Goal: Information Seeking & Learning: Learn about a topic

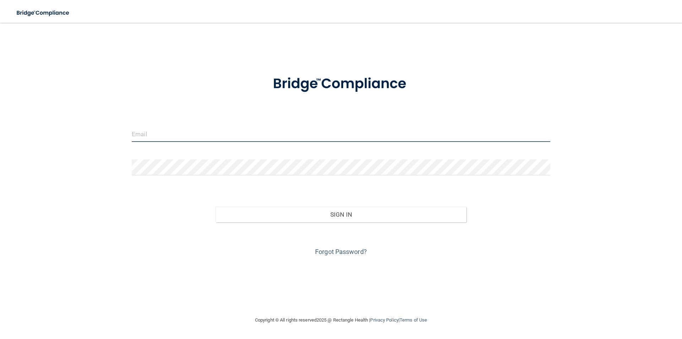
click at [310, 130] on input "email" at bounding box center [341, 134] width 418 height 16
type input "[EMAIL_ADDRESS][DOMAIN_NAME]"
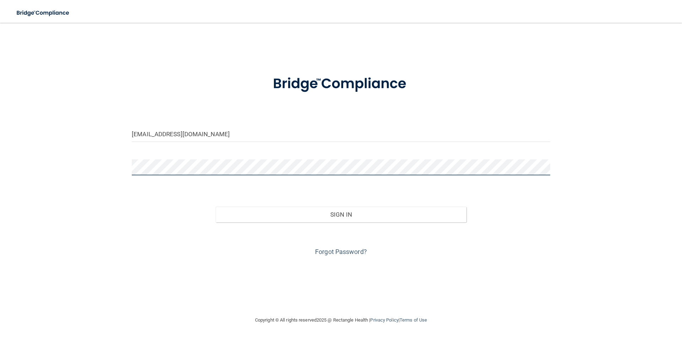
click at [216, 206] on button "Sign In" at bounding box center [341, 214] width 251 height 16
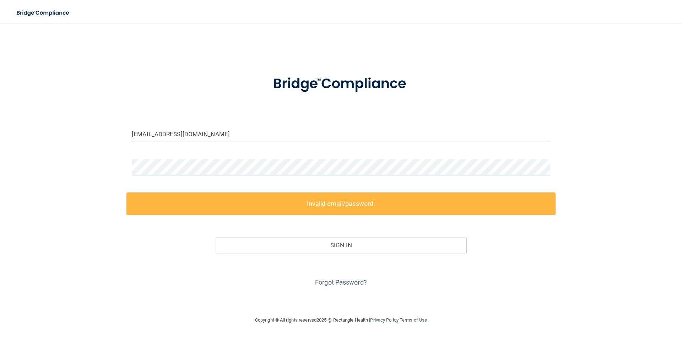
click at [54, 187] on div "mariaramos1616@gmail.com Invalid email/password. You don't have permission to a…" at bounding box center [341, 169] width 654 height 279
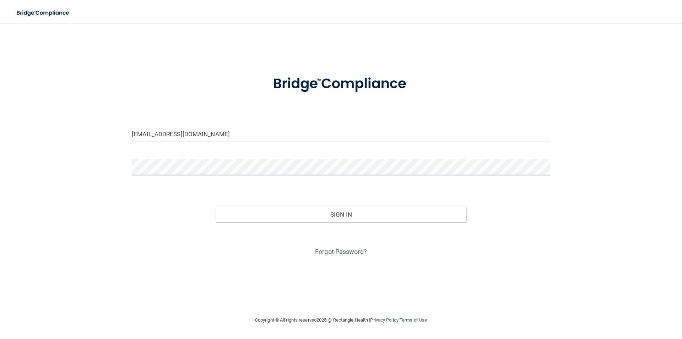
click at [216, 206] on button "Sign In" at bounding box center [341, 214] width 251 height 16
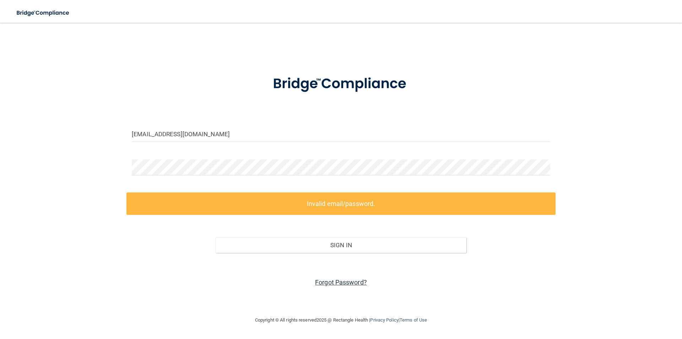
click at [337, 281] on link "Forgot Password?" at bounding box center [341, 281] width 52 height 7
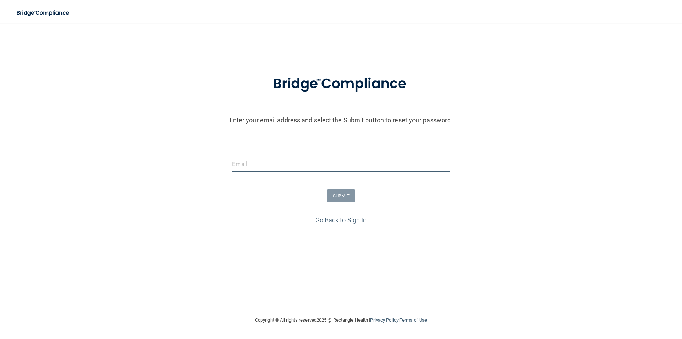
click at [298, 168] on input "email" at bounding box center [341, 164] width 218 height 16
type input "[EMAIL_ADDRESS][DOMAIN_NAME]"
click at [337, 195] on button "SUBMIT" at bounding box center [341, 195] width 29 height 13
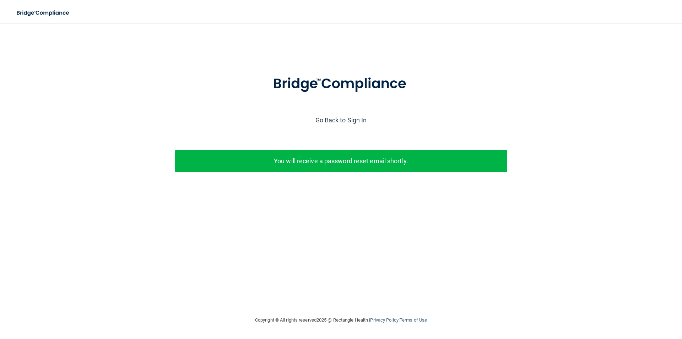
click at [328, 116] on link "Go Back to Sign In" at bounding box center [341, 119] width 52 height 7
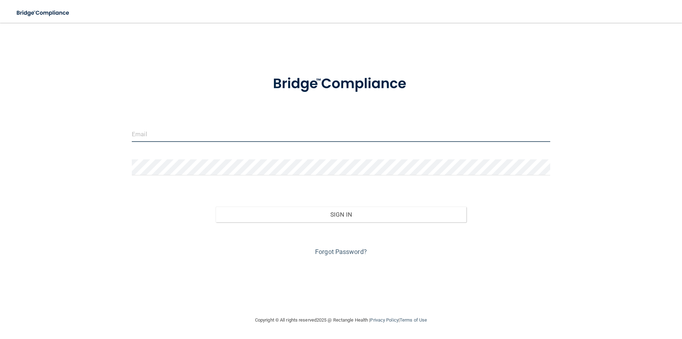
click at [278, 134] on input "email" at bounding box center [341, 134] width 418 height 16
type input "[EMAIL_ADDRESS][DOMAIN_NAME]"
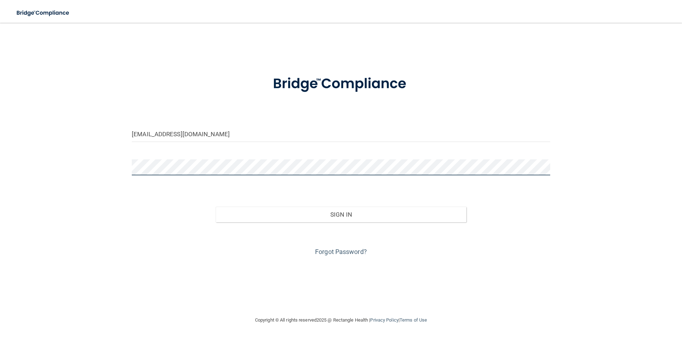
click at [216, 206] on button "Sign In" at bounding box center [341, 214] width 251 height 16
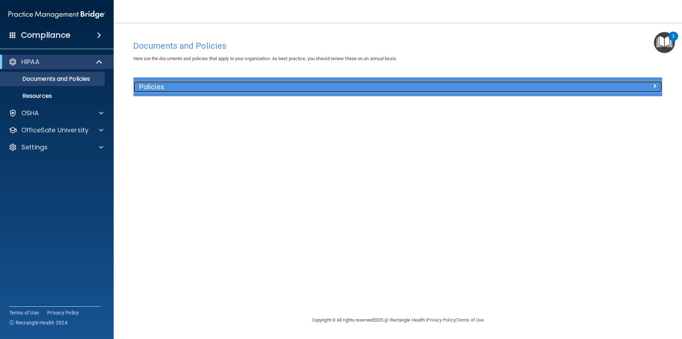
click at [166, 85] on h5 "Policies" at bounding box center [332, 87] width 386 height 8
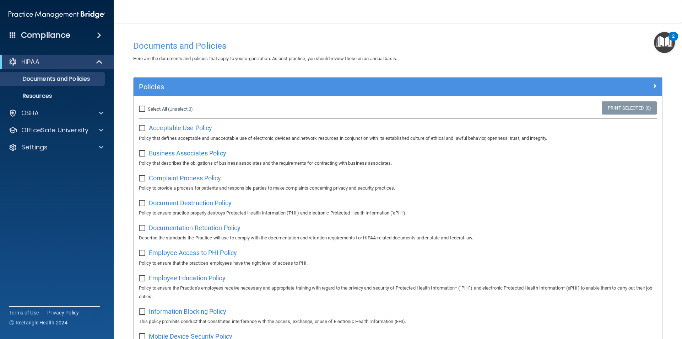
click at [142, 109] on input "Select All (Unselect 0) Unselect All" at bounding box center [143, 109] width 8 height 6
checkbox input "true"
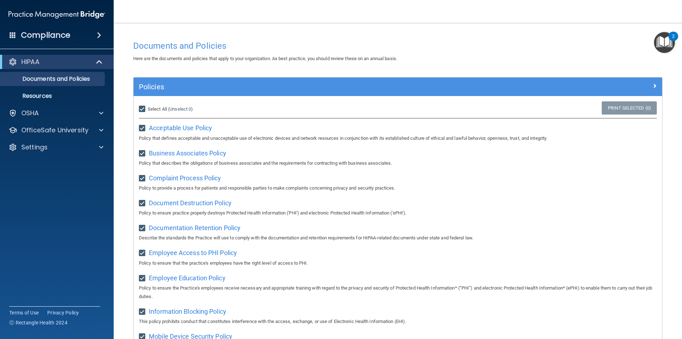
checkbox input "true"
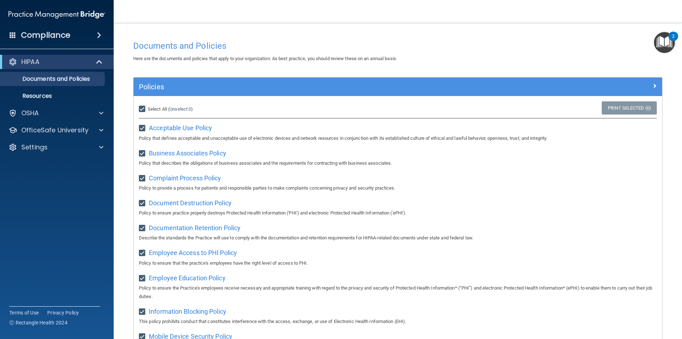
checkbox input "true"
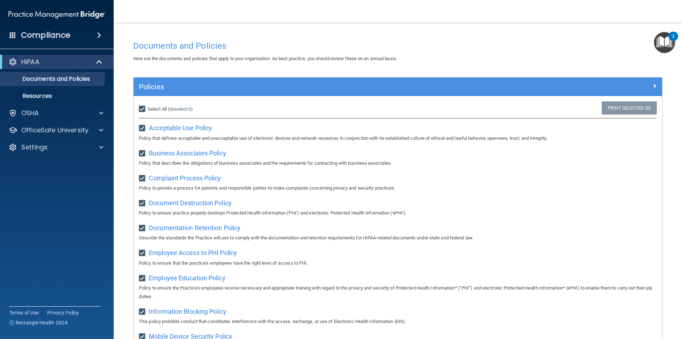
checkbox input "true"
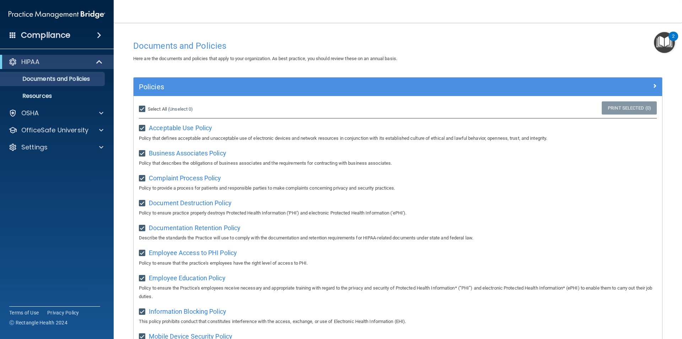
checkbox input "true"
click at [157, 110] on span "Unselect All" at bounding box center [160, 108] width 24 height 5
click at [147, 110] on input "Select All (Unselect 21) Unselect All" at bounding box center [143, 109] width 8 height 6
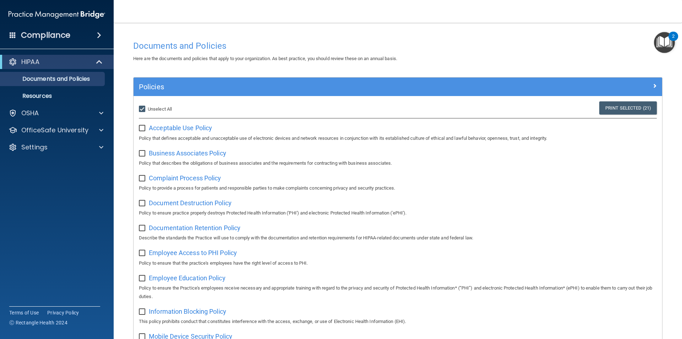
checkbox input "false"
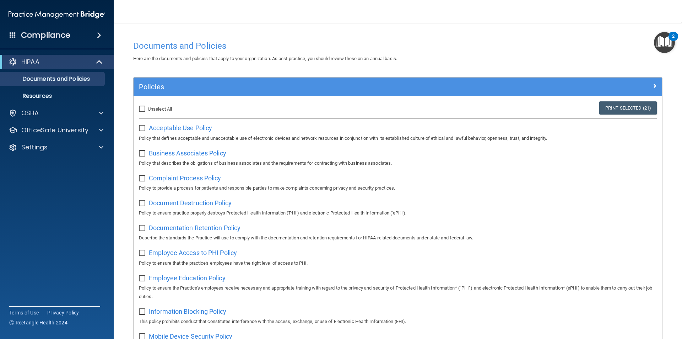
checkbox input "false"
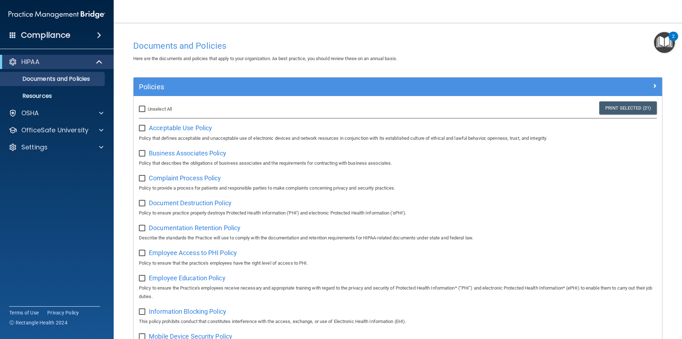
checkbox input "false"
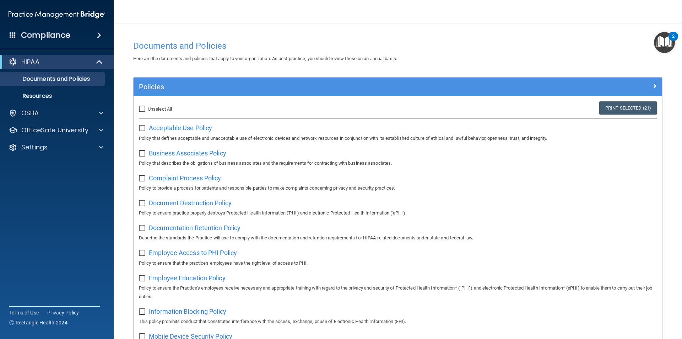
checkbox input "false"
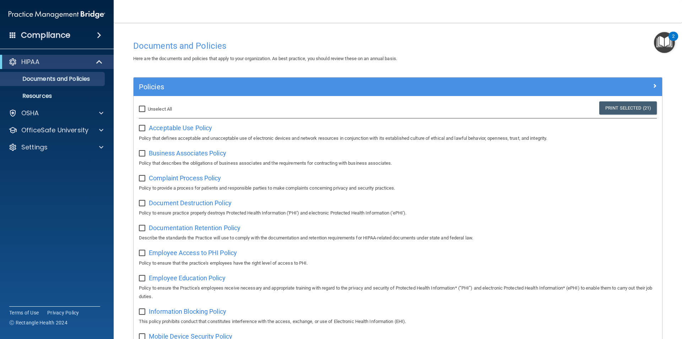
checkbox input "false"
click at [75, 78] on p "Documents and Policies" at bounding box center [53, 78] width 97 height 7
click at [82, 92] on link "Resources" at bounding box center [49, 96] width 112 height 14
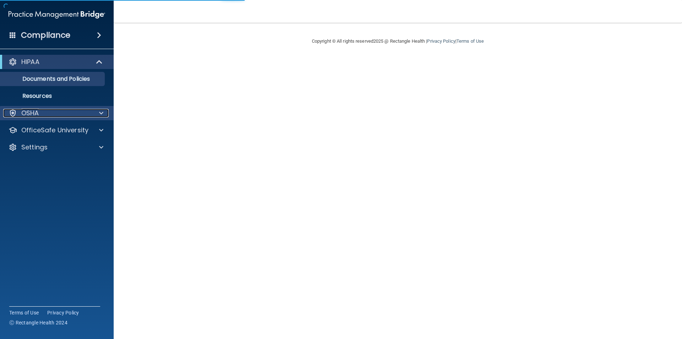
click at [42, 110] on div "OSHA" at bounding box center [47, 113] width 88 height 9
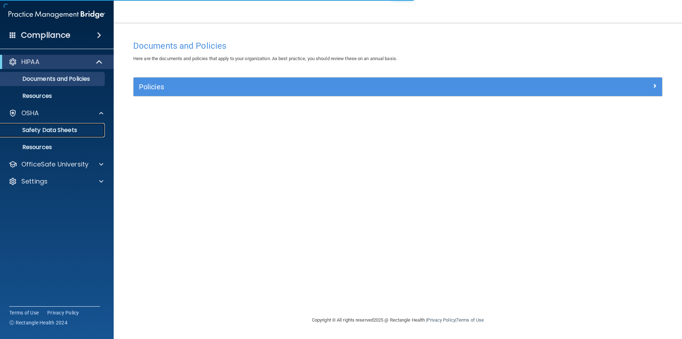
click at [66, 133] on p "Safety Data Sheets" at bounding box center [53, 129] width 97 height 7
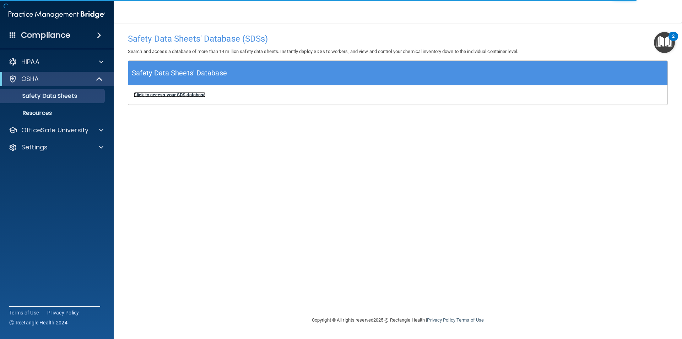
click at [183, 95] on b "Click to access your SDS database" at bounding box center [170, 94] width 72 height 5
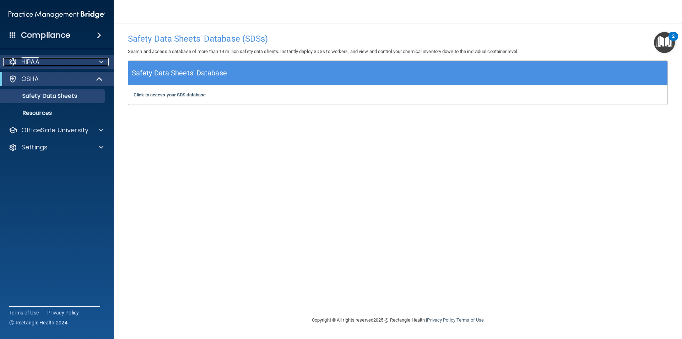
click at [47, 58] on div "HIPAA" at bounding box center [47, 62] width 88 height 9
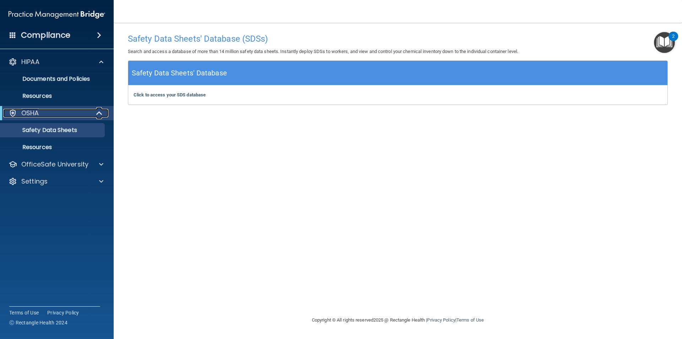
click at [77, 114] on div "OSHA" at bounding box center [47, 113] width 88 height 9
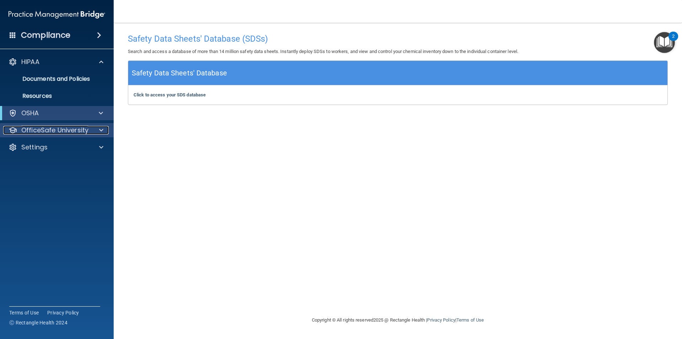
click at [82, 128] on p "OfficeSafe University" at bounding box center [54, 130] width 67 height 9
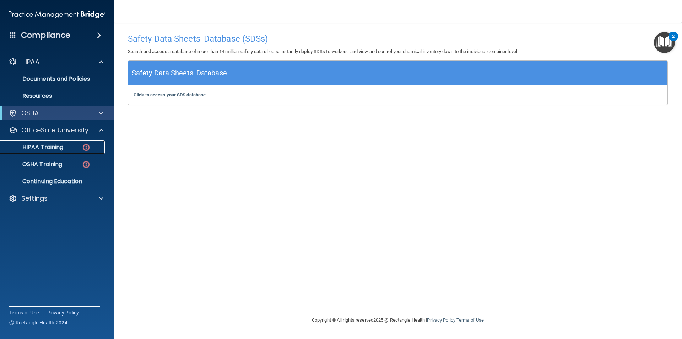
click at [79, 149] on div "HIPAA Training" at bounding box center [53, 147] width 97 height 7
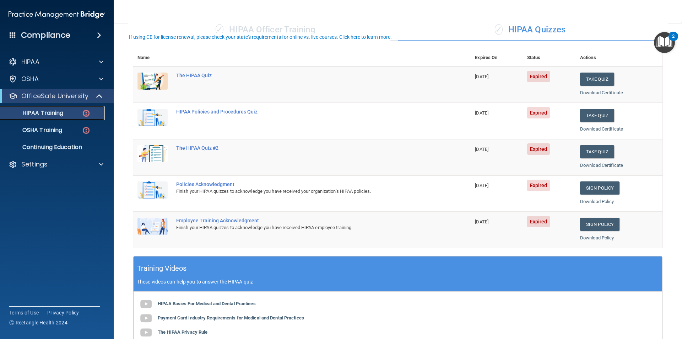
scroll to position [71, 0]
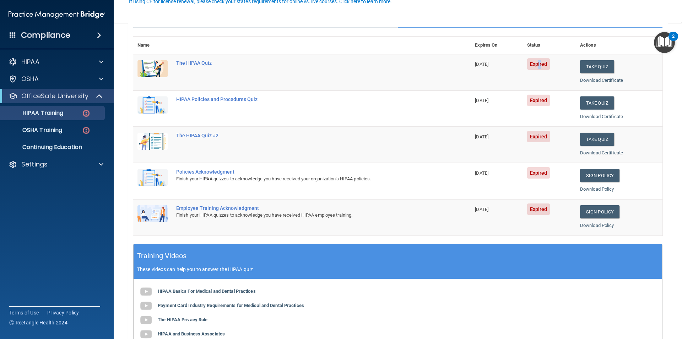
click at [537, 69] on span "Expired" at bounding box center [538, 63] width 23 height 11
click at [541, 107] on td "Expired" at bounding box center [549, 108] width 53 height 36
drag, startPoint x: 543, startPoint y: 133, endPoint x: 622, endPoint y: 83, distance: 93.1
click at [543, 133] on span "Expired" at bounding box center [538, 136] width 23 height 11
click at [587, 65] on button "Take Quiz" at bounding box center [597, 66] width 34 height 13
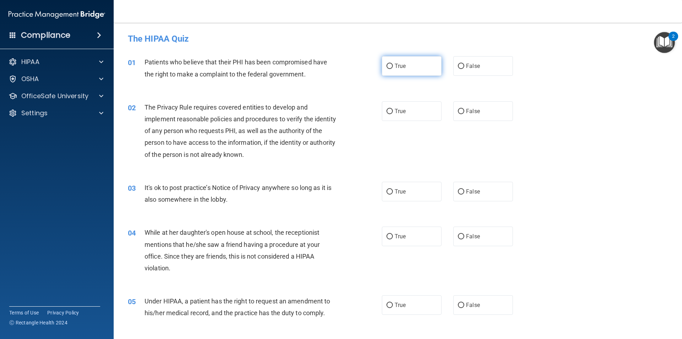
click at [418, 65] on label "True" at bounding box center [412, 66] width 60 height 20
click at [393, 65] on input "True" at bounding box center [390, 66] width 6 height 5
radio input "true"
click at [421, 112] on label "True" at bounding box center [412, 111] width 60 height 20
click at [393, 112] on input "True" at bounding box center [390, 111] width 6 height 5
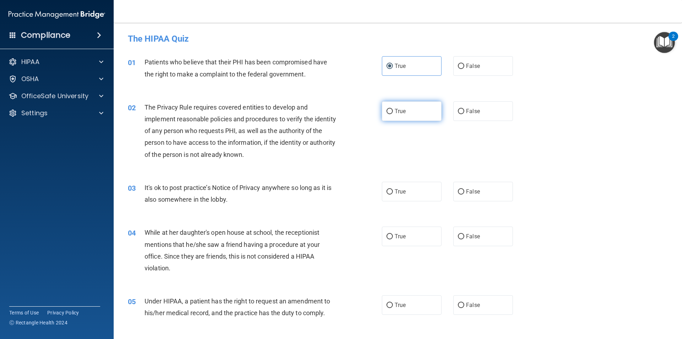
radio input "true"
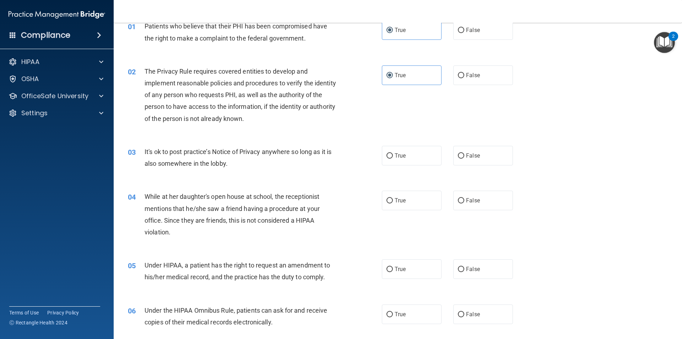
scroll to position [36, 0]
click at [410, 160] on label "True" at bounding box center [412, 156] width 60 height 20
click at [393, 159] on input "True" at bounding box center [390, 155] width 6 height 5
radio input "true"
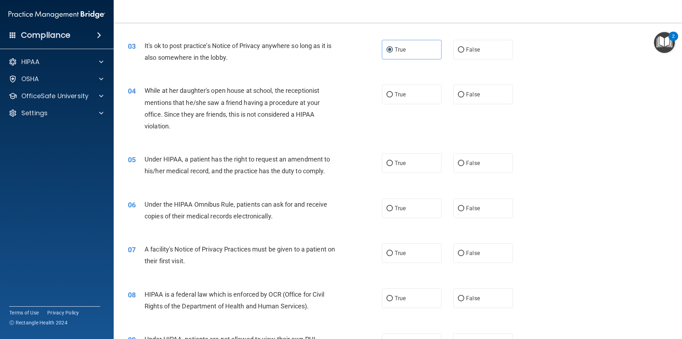
scroll to position [142, 0]
click at [448, 98] on div "True False" at bounding box center [453, 94] width 143 height 20
click at [460, 98] on label "False" at bounding box center [483, 94] width 60 height 20
click at [460, 97] on input "False" at bounding box center [461, 94] width 6 height 5
radio input "true"
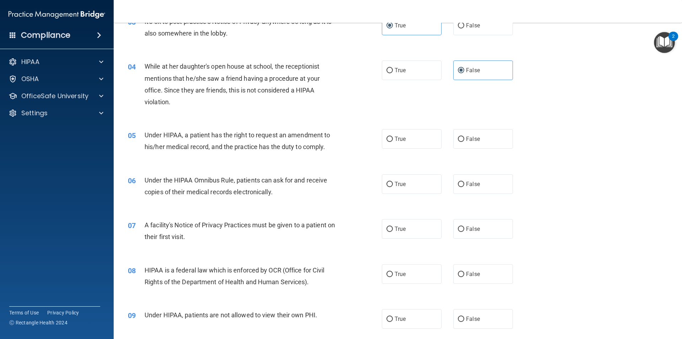
scroll to position [213, 0]
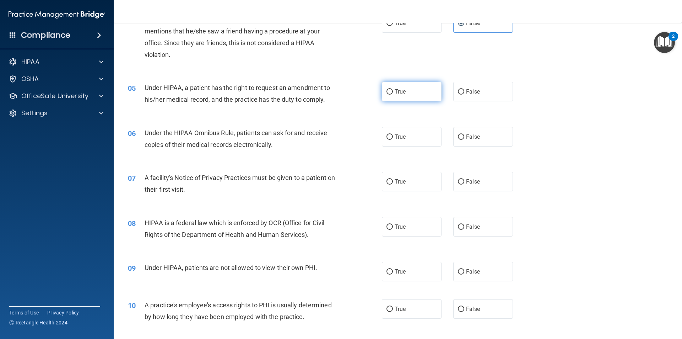
click at [401, 93] on span "True" at bounding box center [400, 91] width 11 height 7
click at [393, 93] on input "True" at bounding box center [390, 91] width 6 height 5
radio input "true"
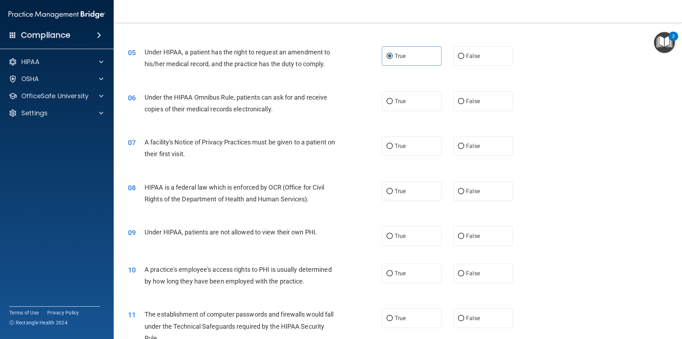
drag, startPoint x: 393, startPoint y: 104, endPoint x: 371, endPoint y: 110, distance: 22.6
click at [391, 104] on label "True" at bounding box center [412, 101] width 60 height 20
click at [391, 104] on input "True" at bounding box center [390, 101] width 6 height 5
radio input "true"
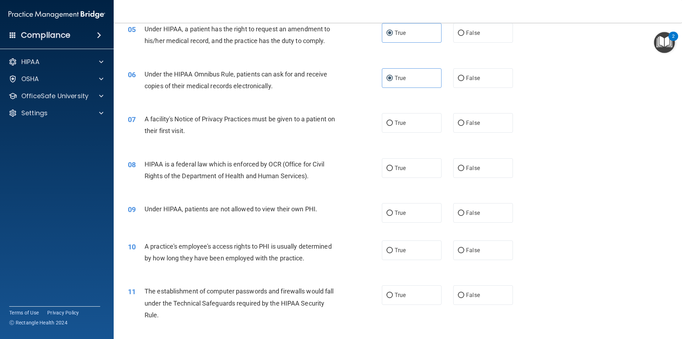
scroll to position [284, 0]
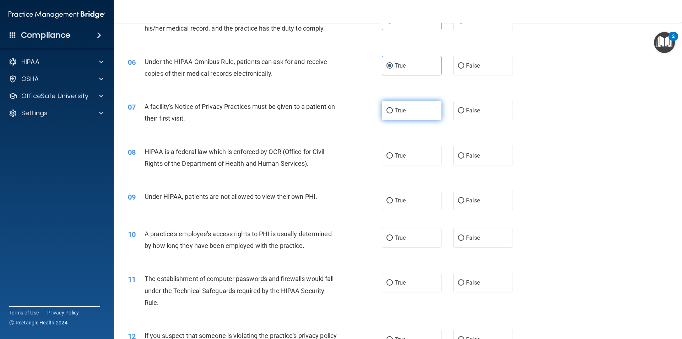
click at [409, 113] on label "True" at bounding box center [412, 111] width 60 height 20
click at [393, 113] on input "True" at bounding box center [390, 110] width 6 height 5
radio input "true"
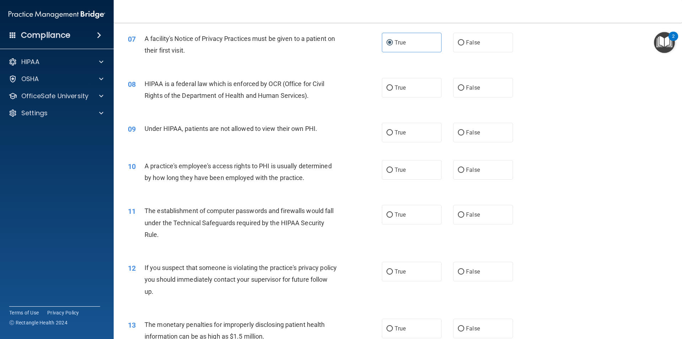
scroll to position [355, 0]
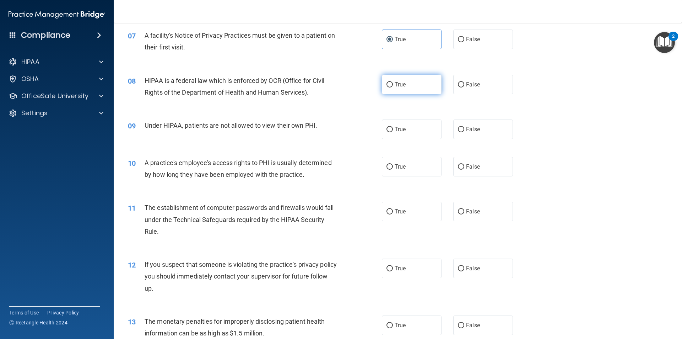
click at [391, 82] on label "True" at bounding box center [412, 85] width 60 height 20
click at [391, 82] on input "True" at bounding box center [390, 84] width 6 height 5
radio input "true"
click at [469, 125] on label "False" at bounding box center [483, 129] width 60 height 20
click at [464, 127] on input "False" at bounding box center [461, 129] width 6 height 5
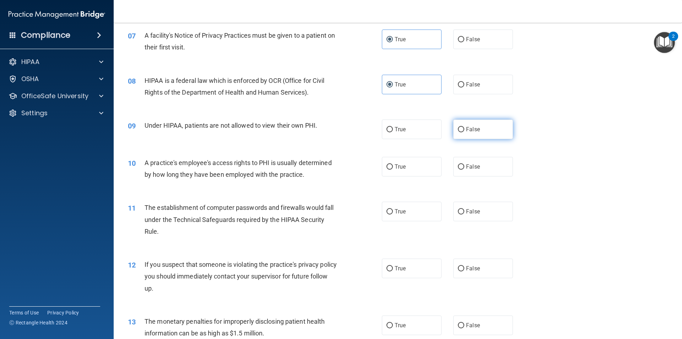
radio input "true"
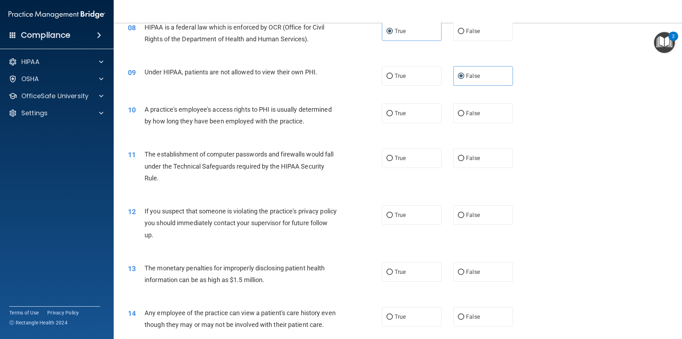
scroll to position [426, 0]
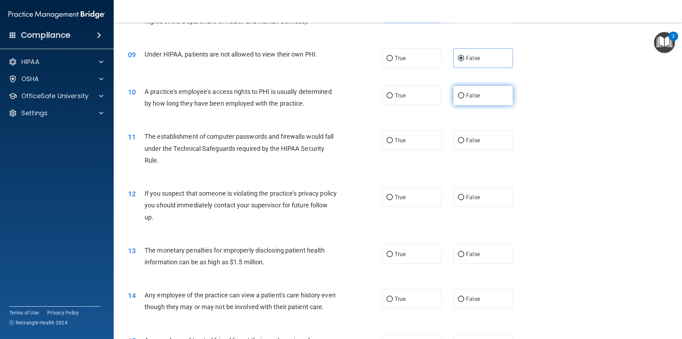
click at [462, 93] on label "False" at bounding box center [483, 96] width 60 height 20
click at [462, 93] on input "False" at bounding box center [461, 95] width 6 height 5
radio input "true"
click at [396, 146] on label "True" at bounding box center [412, 140] width 60 height 20
click at [393, 143] on input "True" at bounding box center [390, 140] width 6 height 5
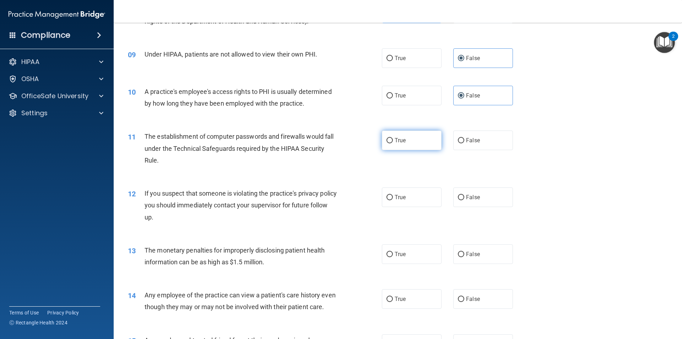
radio input "true"
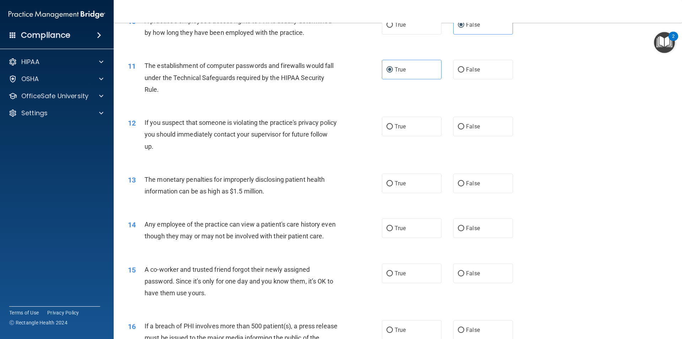
scroll to position [497, 0]
click at [411, 129] on label "True" at bounding box center [412, 126] width 60 height 20
click at [393, 129] on input "True" at bounding box center [390, 126] width 6 height 5
radio input "true"
click at [395, 188] on label "True" at bounding box center [412, 183] width 60 height 20
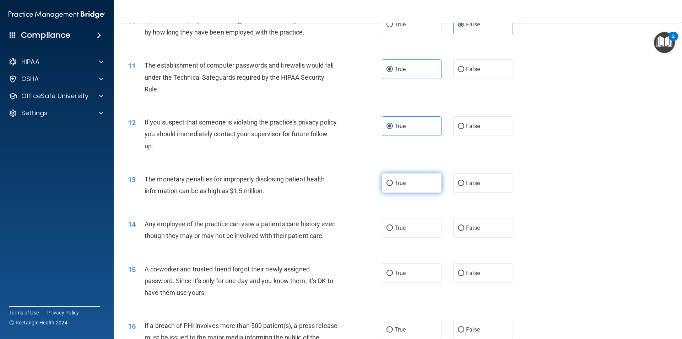
click at [393, 186] on input "True" at bounding box center [390, 182] width 6 height 5
radio input "true"
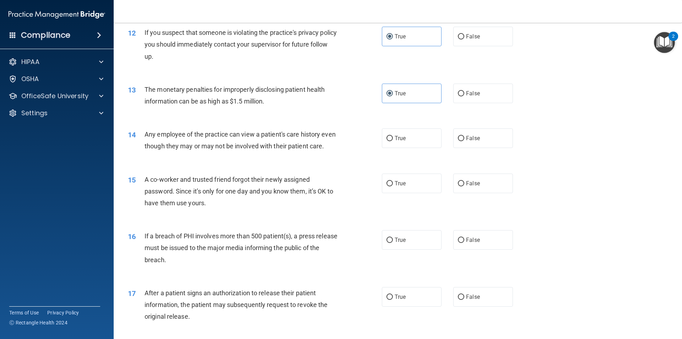
scroll to position [604, 0]
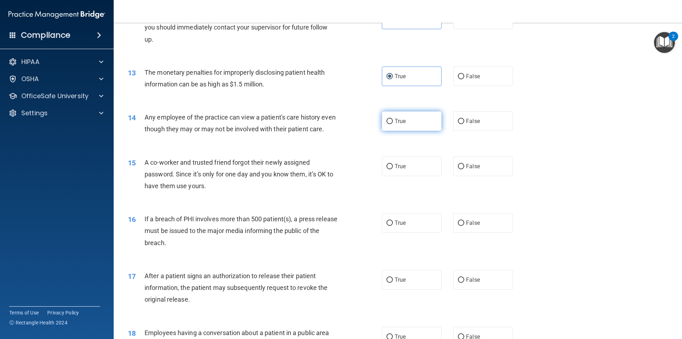
click at [412, 119] on label "True" at bounding box center [412, 121] width 60 height 20
click at [393, 119] on input "True" at bounding box center [390, 121] width 6 height 5
radio input "true"
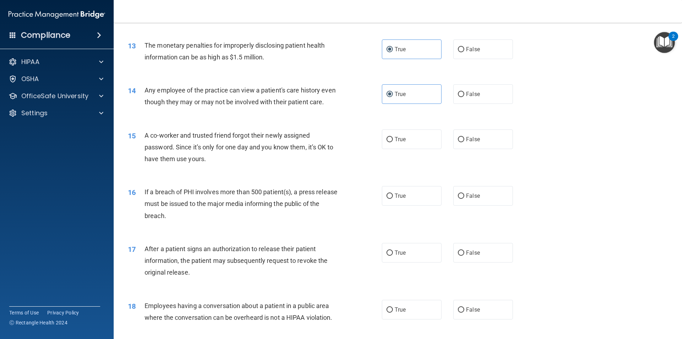
scroll to position [639, 0]
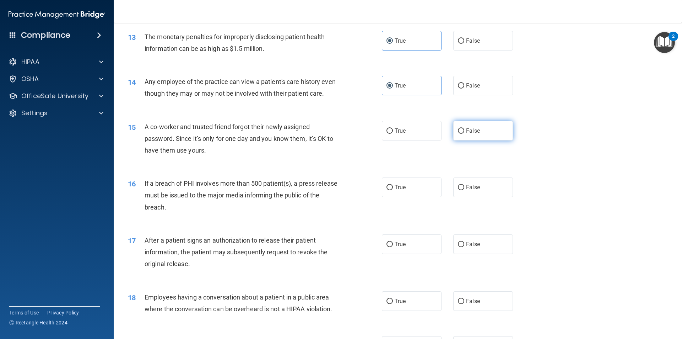
click at [471, 137] on label "False" at bounding box center [483, 131] width 60 height 20
click at [464, 134] on input "False" at bounding box center [461, 130] width 6 height 5
radio input "true"
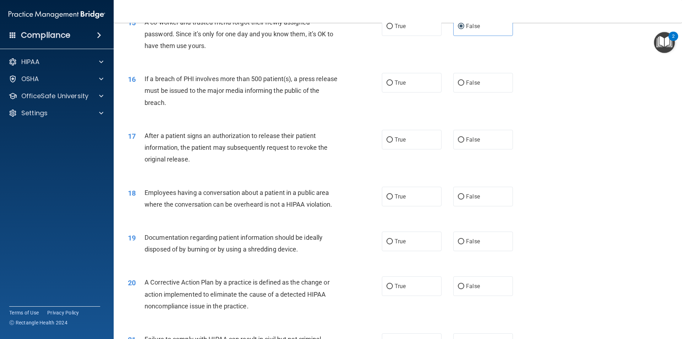
scroll to position [746, 0]
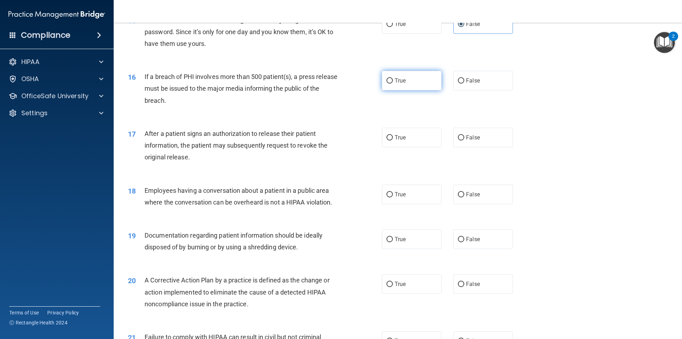
click at [408, 90] on label "True" at bounding box center [412, 81] width 60 height 20
click at [393, 83] on input "True" at bounding box center [390, 80] width 6 height 5
radio input "true"
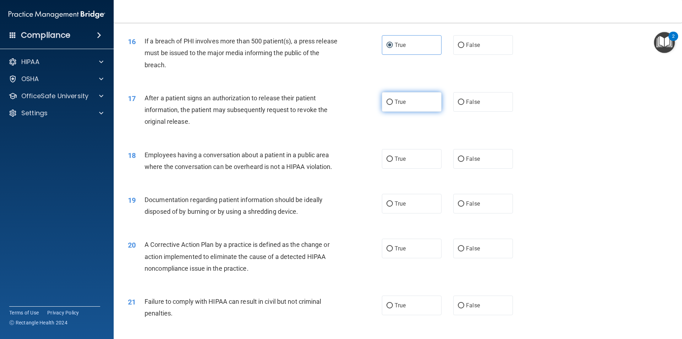
click at [389, 112] on label "True" at bounding box center [412, 102] width 60 height 20
click at [389, 105] on input "True" at bounding box center [390, 101] width 6 height 5
radio input "true"
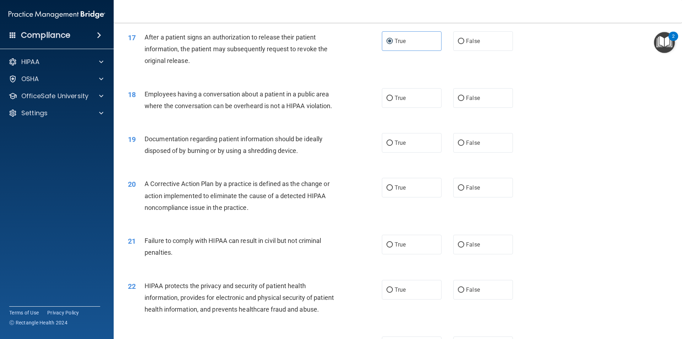
scroll to position [853, 0]
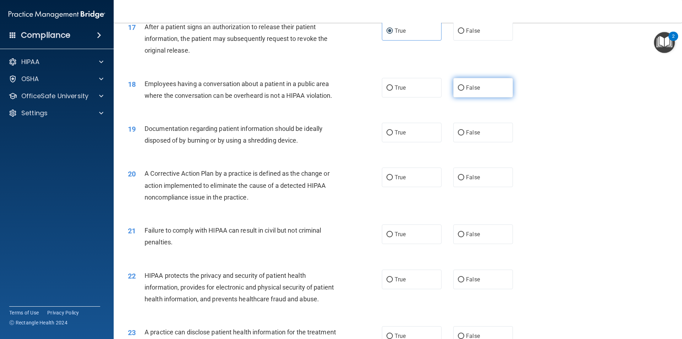
drag, startPoint x: 478, startPoint y: 92, endPoint x: 454, endPoint y: 94, distance: 24.6
click at [479, 93] on label "False" at bounding box center [483, 88] width 60 height 20
click at [464, 91] on input "False" at bounding box center [461, 87] width 6 height 5
radio input "true"
click at [407, 142] on label "True" at bounding box center [412, 133] width 60 height 20
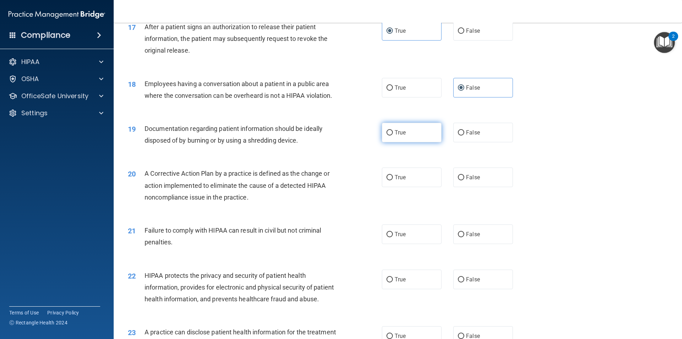
click at [393, 135] on input "True" at bounding box center [390, 132] width 6 height 5
radio input "true"
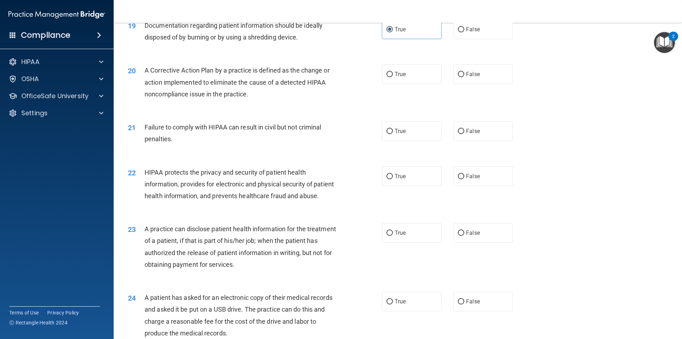
scroll to position [959, 0]
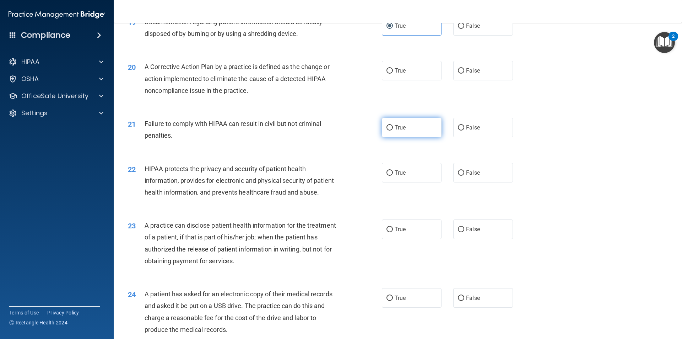
click at [407, 137] on label "True" at bounding box center [412, 128] width 60 height 20
click at [393, 130] on input "True" at bounding box center [390, 127] width 6 height 5
radio input "true"
click at [412, 92] on div "20 A Corrective Action Plan by a practice is defined as the change or action im…" at bounding box center [398, 80] width 551 height 57
click at [410, 80] on label "True" at bounding box center [412, 71] width 60 height 20
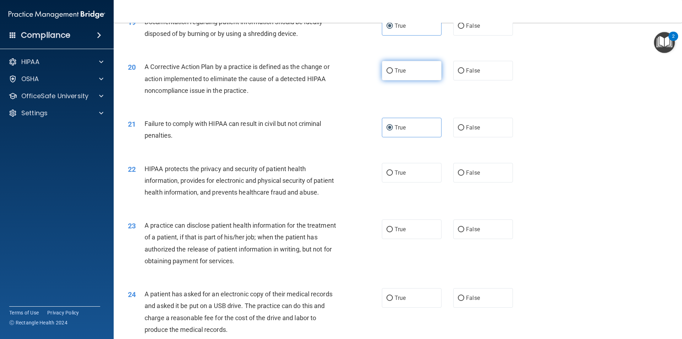
click at [393, 74] on input "True" at bounding box center [390, 70] width 6 height 5
radio input "true"
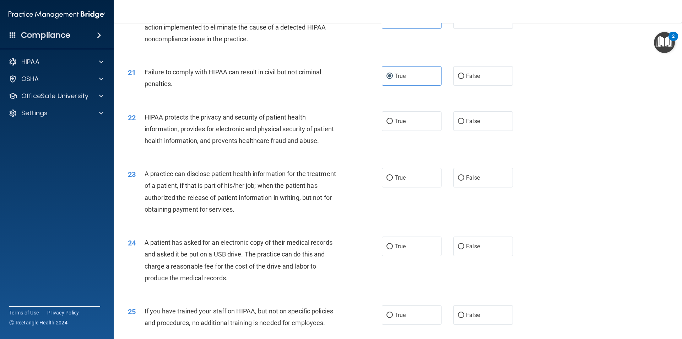
scroll to position [1023, 0]
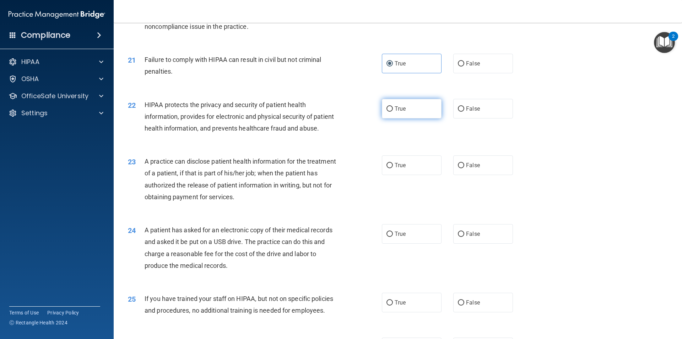
click at [413, 118] on label "True" at bounding box center [412, 109] width 60 height 20
click at [393, 112] on input "True" at bounding box center [390, 108] width 6 height 5
radio input "true"
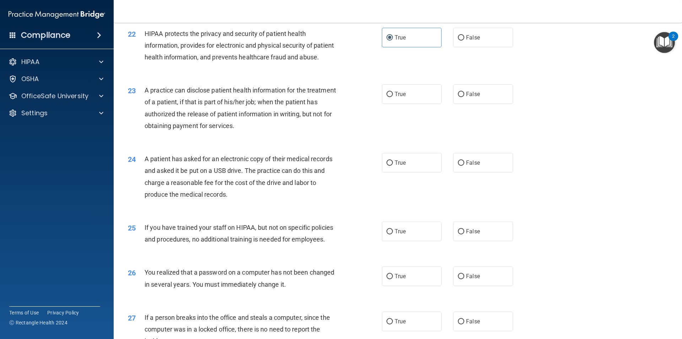
scroll to position [1130, 0]
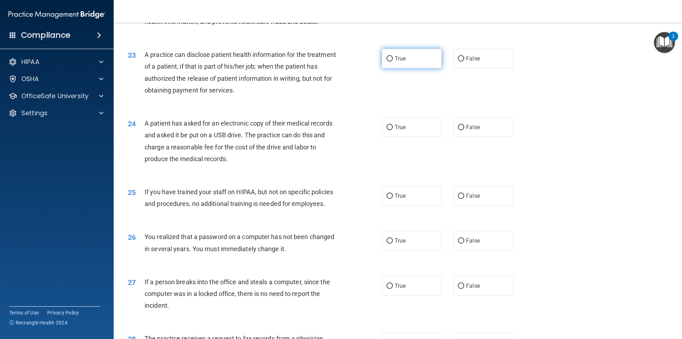
click at [401, 62] on span "True" at bounding box center [400, 58] width 11 height 7
click at [393, 61] on input "True" at bounding box center [390, 58] width 6 height 5
radio input "true"
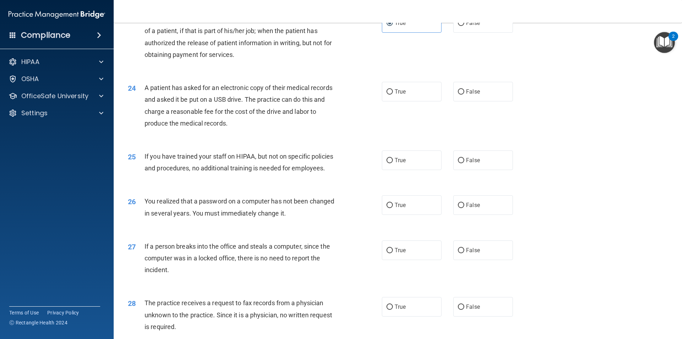
scroll to position [1201, 0]
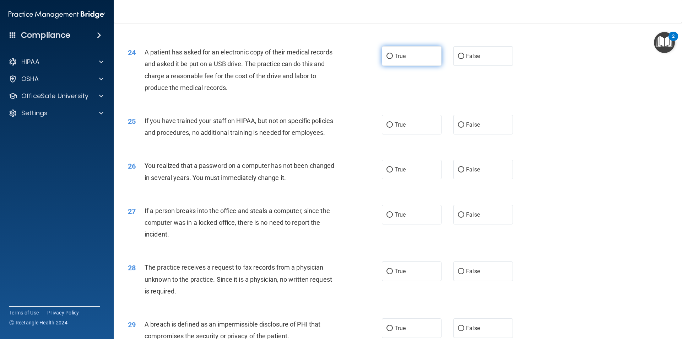
click at [433, 66] on label "True" at bounding box center [412, 56] width 60 height 20
click at [393, 59] on input "True" at bounding box center [390, 56] width 6 height 5
radio input "true"
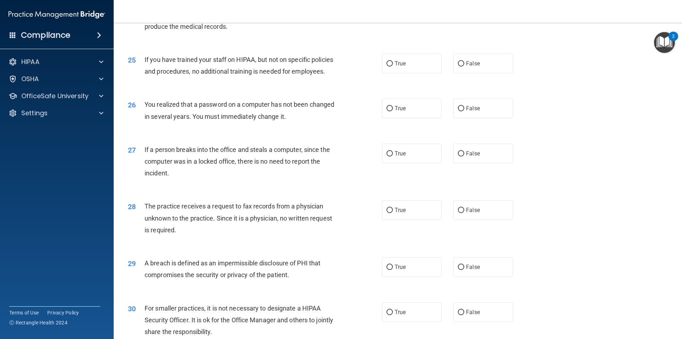
scroll to position [1272, 0]
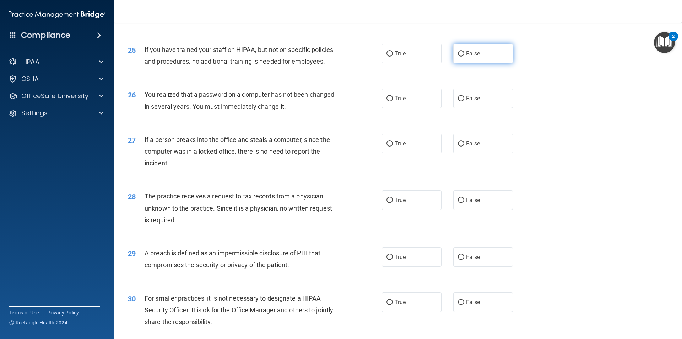
drag, startPoint x: 460, startPoint y: 70, endPoint x: 452, endPoint y: 77, distance: 10.6
click at [454, 63] on label "False" at bounding box center [483, 54] width 60 height 20
click at [458, 56] on input "False" at bounding box center [461, 53] width 6 height 5
radio input "true"
click at [479, 108] on label "False" at bounding box center [483, 98] width 60 height 20
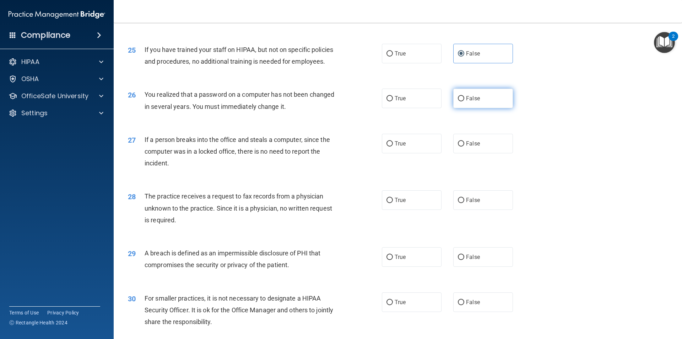
click at [464, 101] on input "False" at bounding box center [461, 98] width 6 height 5
radio input "true"
click at [482, 153] on label "False" at bounding box center [483, 144] width 60 height 20
click at [464, 146] on input "False" at bounding box center [461, 143] width 6 height 5
radio input "true"
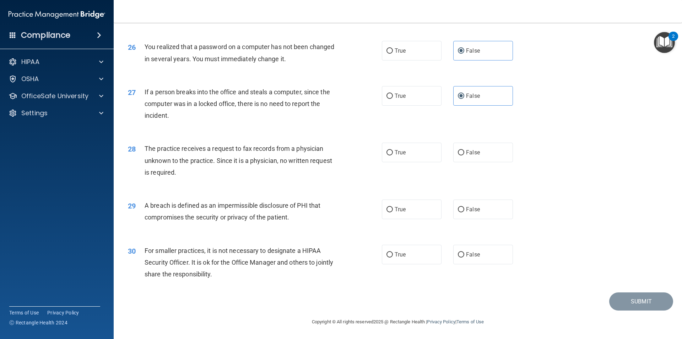
scroll to position [1343, 0]
click at [468, 154] on span "False" at bounding box center [473, 152] width 14 height 7
click at [464, 154] on input "False" at bounding box center [461, 152] width 6 height 5
radio input "true"
drag, startPoint x: 415, startPoint y: 206, endPoint x: 409, endPoint y: 205, distance: 6.1
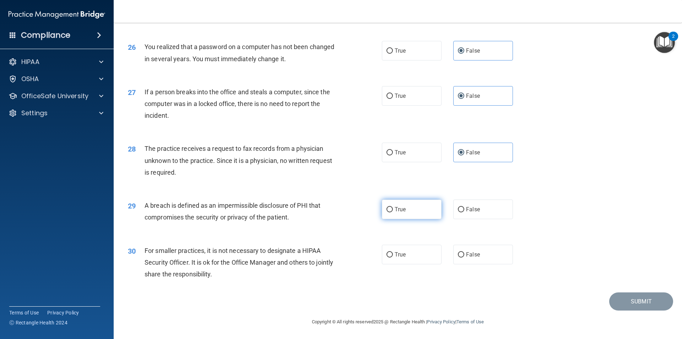
click at [414, 206] on label "True" at bounding box center [412, 209] width 60 height 20
click at [393, 207] on input "True" at bounding box center [390, 209] width 6 height 5
radio input "true"
click at [417, 260] on label "True" at bounding box center [412, 254] width 60 height 20
click at [393, 257] on input "True" at bounding box center [390, 254] width 6 height 5
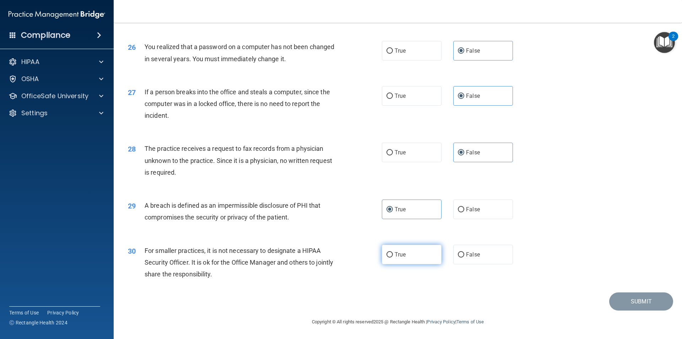
radio input "true"
click at [647, 296] on button "Submit" at bounding box center [641, 301] width 64 height 18
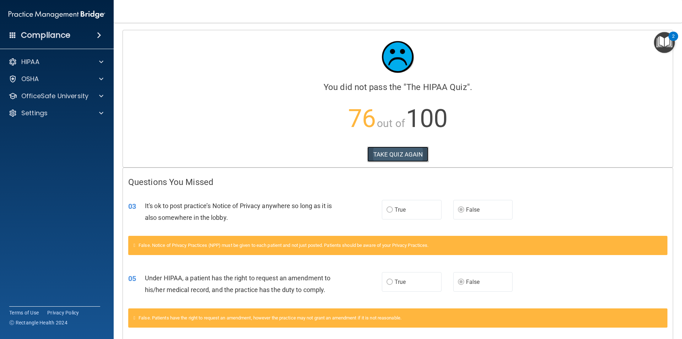
click at [395, 155] on button "TAKE QUIZ AGAIN" at bounding box center [397, 154] width 61 height 16
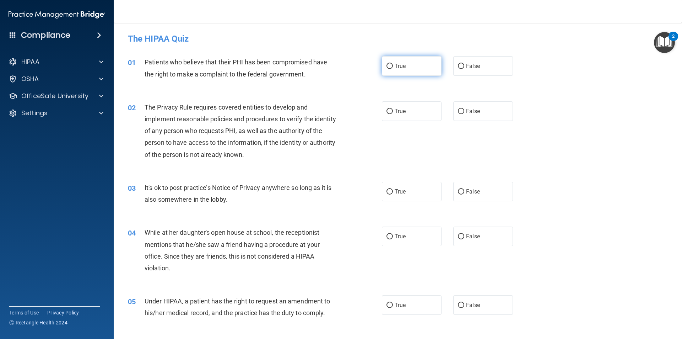
click at [407, 64] on label "True" at bounding box center [412, 66] width 60 height 20
click at [393, 64] on input "True" at bounding box center [390, 66] width 6 height 5
radio input "true"
click at [410, 113] on label "True" at bounding box center [412, 111] width 60 height 20
click at [393, 113] on input "True" at bounding box center [390, 111] width 6 height 5
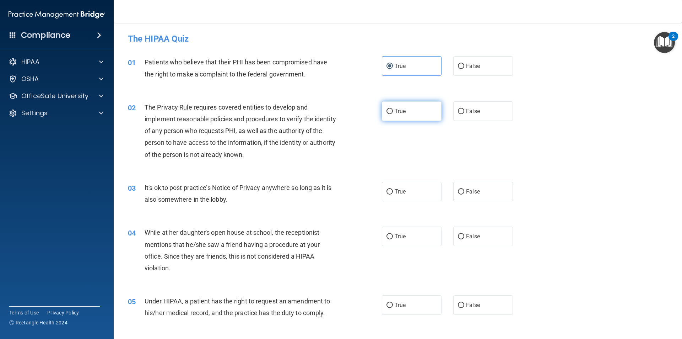
radio input "true"
click at [482, 195] on label "False" at bounding box center [483, 192] width 60 height 20
click at [464, 194] on input "False" at bounding box center [461, 191] width 6 height 5
radio input "true"
click at [467, 235] on span "False" at bounding box center [473, 236] width 14 height 7
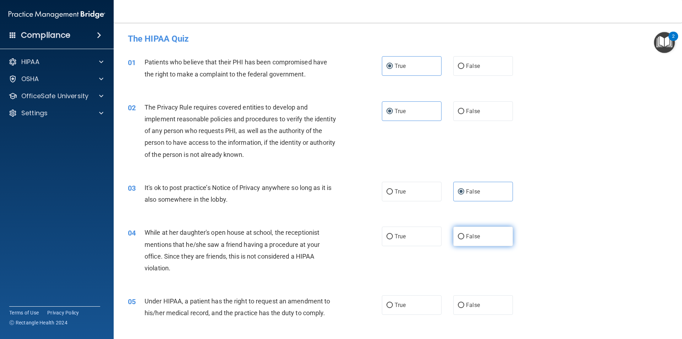
click at [464, 235] on input "False" at bounding box center [461, 236] width 6 height 5
radio input "true"
click at [466, 307] on span "False" at bounding box center [473, 304] width 14 height 7
click at [464, 307] on input "False" at bounding box center [461, 304] width 6 height 5
radio input "true"
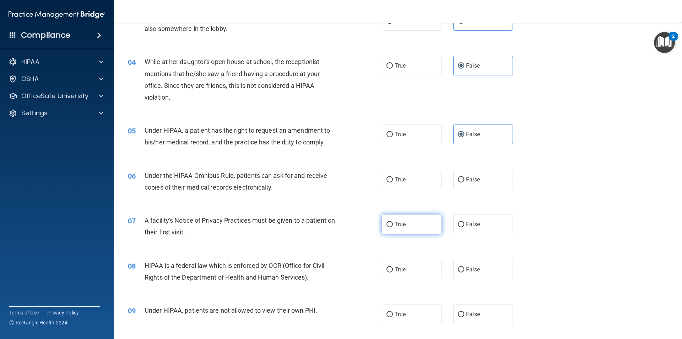
scroll to position [213, 0]
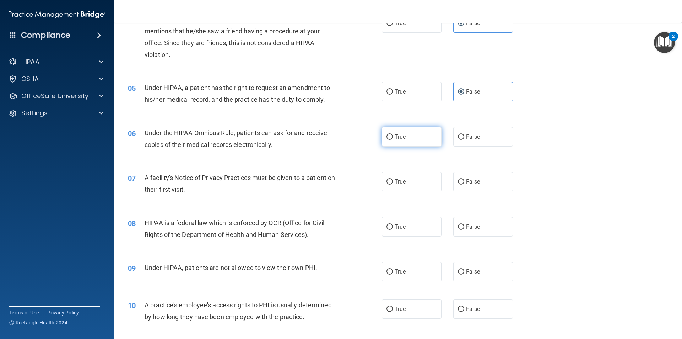
click at [421, 142] on label "True" at bounding box center [412, 137] width 60 height 20
click at [393, 140] on input "True" at bounding box center [390, 136] width 6 height 5
radio input "true"
click at [412, 179] on label "True" at bounding box center [412, 182] width 60 height 20
click at [393, 179] on input "True" at bounding box center [390, 181] width 6 height 5
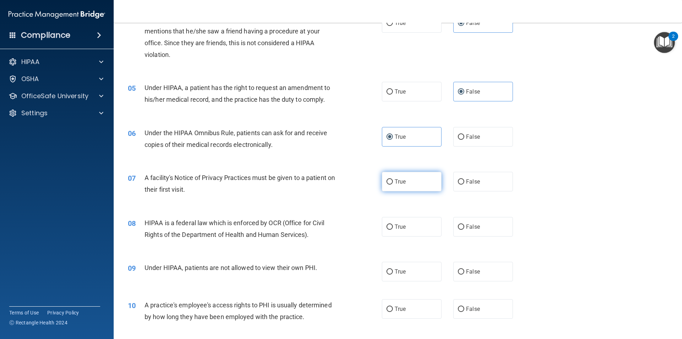
radio input "true"
click at [408, 223] on label "True" at bounding box center [412, 227] width 60 height 20
click at [393, 224] on input "True" at bounding box center [390, 226] width 6 height 5
radio input "true"
click at [473, 268] on span "False" at bounding box center [473, 271] width 14 height 7
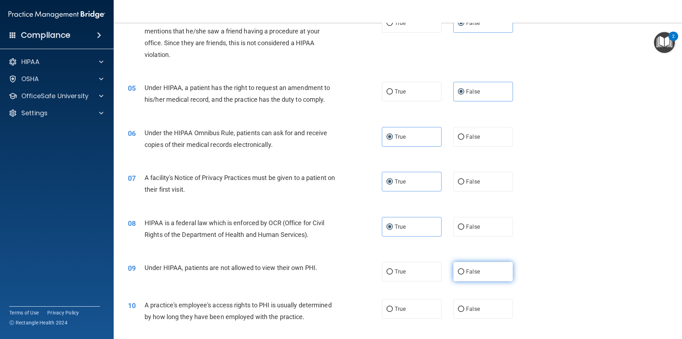
click at [464, 269] on input "False" at bounding box center [461, 271] width 6 height 5
radio input "true"
click at [466, 311] on span "False" at bounding box center [473, 308] width 14 height 7
click at [464, 311] on input "False" at bounding box center [461, 308] width 6 height 5
radio input "true"
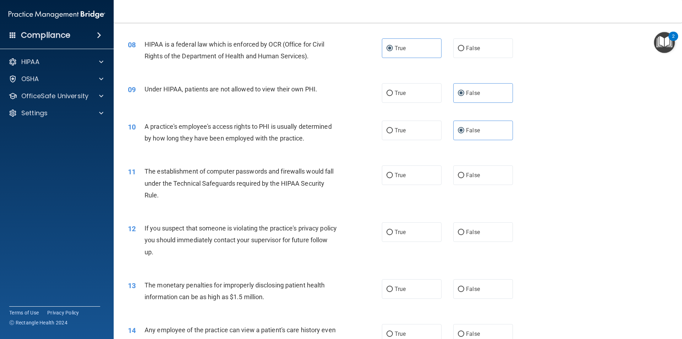
scroll to position [426, 0]
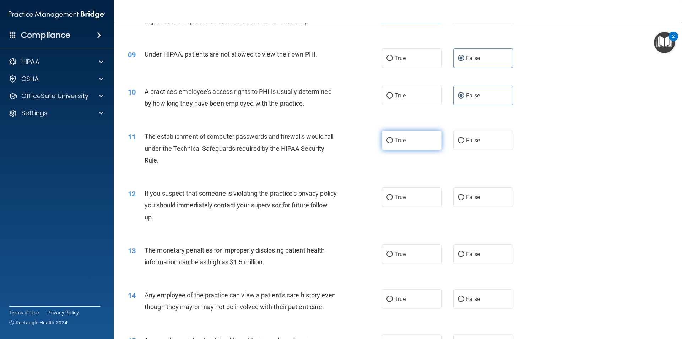
click at [407, 139] on label "True" at bounding box center [412, 140] width 60 height 20
click at [393, 139] on input "True" at bounding box center [390, 140] width 6 height 5
radio input "true"
drag, startPoint x: 406, startPoint y: 197, endPoint x: 408, endPoint y: 258, distance: 60.4
click at [407, 197] on label "True" at bounding box center [412, 197] width 60 height 20
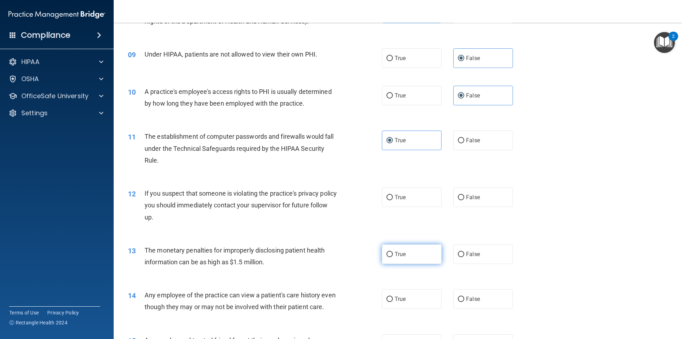
click at [393, 197] on input "True" at bounding box center [390, 197] width 6 height 5
radio input "true"
click at [408, 258] on label "True" at bounding box center [412, 254] width 60 height 20
click at [393, 257] on input "True" at bounding box center [390, 254] width 6 height 5
radio input "true"
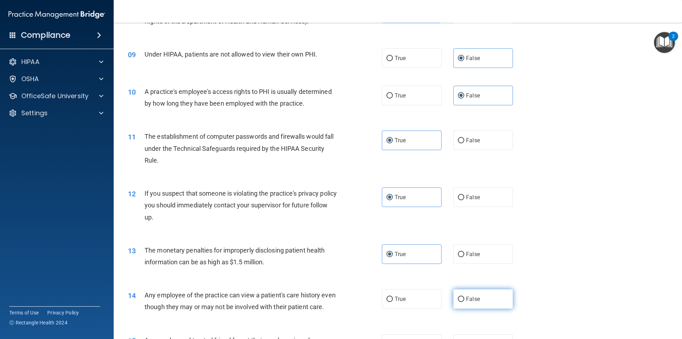
click at [483, 297] on label "False" at bounding box center [483, 299] width 60 height 20
click at [464, 297] on input "False" at bounding box center [461, 298] width 6 height 5
radio input "true"
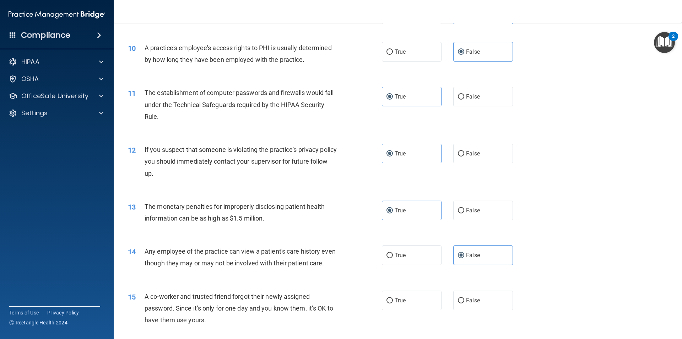
scroll to position [533, 0]
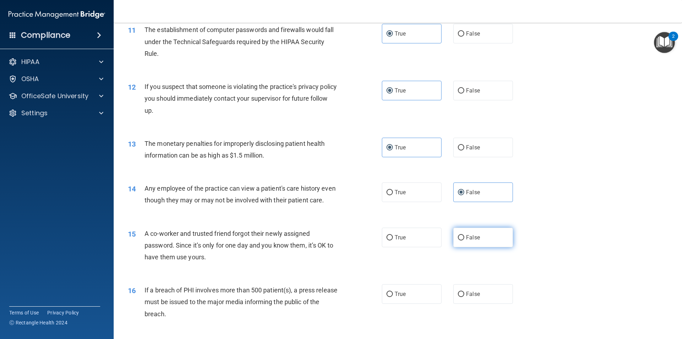
click at [466, 241] on span "False" at bounding box center [473, 237] width 14 height 7
click at [464, 240] on input "False" at bounding box center [461, 237] width 6 height 5
radio input "true"
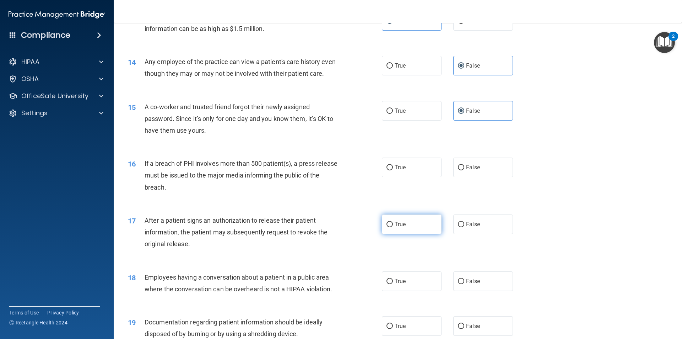
scroll to position [675, 0]
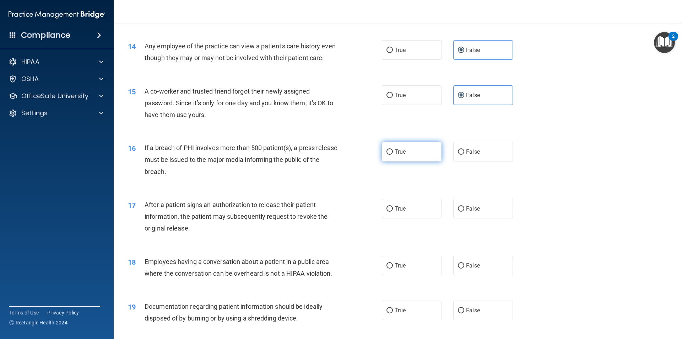
click at [415, 161] on label "True" at bounding box center [412, 152] width 60 height 20
click at [393, 155] on input "True" at bounding box center [390, 151] width 6 height 5
radio input "true"
click at [404, 214] on label "True" at bounding box center [412, 209] width 60 height 20
click at [393, 211] on input "True" at bounding box center [390, 208] width 6 height 5
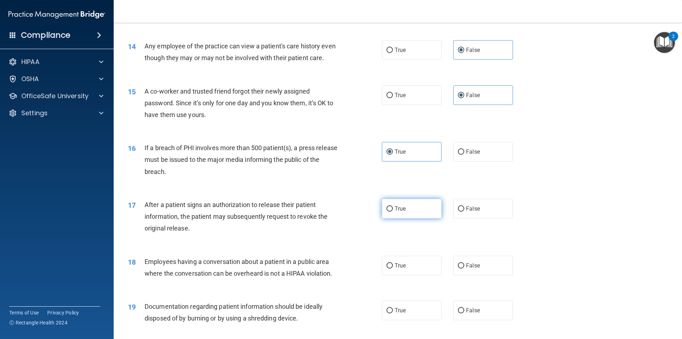
radio input "true"
click at [485, 275] on label "False" at bounding box center [483, 265] width 60 height 20
click at [464, 268] on input "False" at bounding box center [461, 265] width 6 height 5
radio input "true"
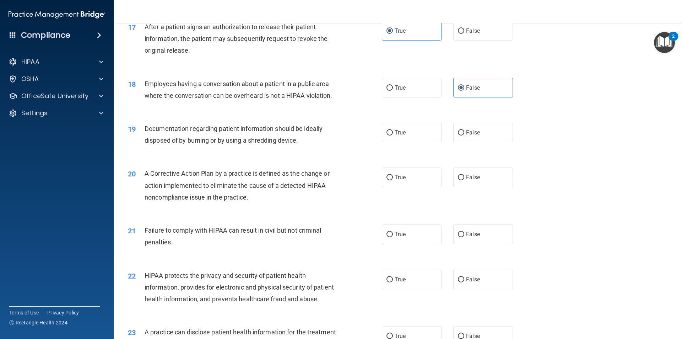
scroll to position [888, 0]
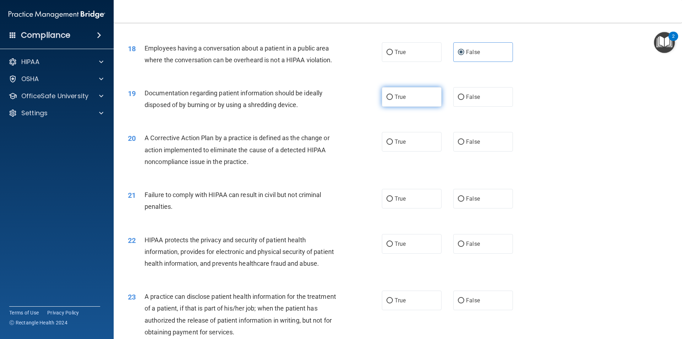
click at [409, 107] on label "True" at bounding box center [412, 97] width 60 height 20
click at [393, 100] on input "True" at bounding box center [390, 96] width 6 height 5
radio input "true"
click at [422, 151] on label "True" at bounding box center [412, 142] width 60 height 20
click at [393, 145] on input "True" at bounding box center [390, 141] width 6 height 5
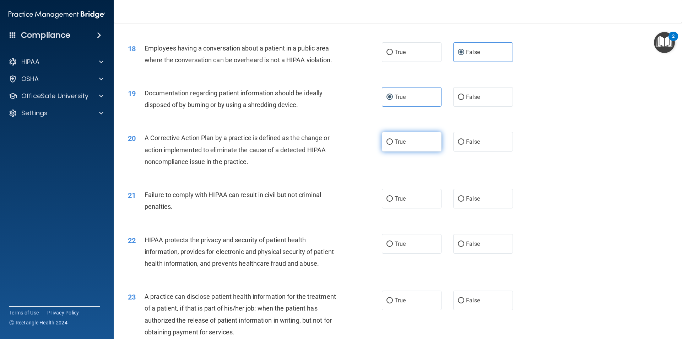
radio input "true"
click at [487, 208] on label "False" at bounding box center [483, 199] width 60 height 20
click at [464, 201] on input "False" at bounding box center [461, 198] width 6 height 5
radio input "true"
click at [412, 251] on label "True" at bounding box center [412, 244] width 60 height 20
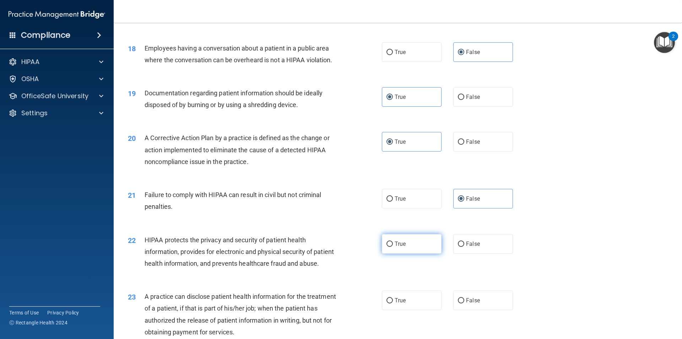
click at [393, 247] on input "True" at bounding box center [390, 243] width 6 height 5
radio input "true"
click at [470, 303] on span "False" at bounding box center [473, 300] width 14 height 7
click at [464, 303] on input "False" at bounding box center [461, 300] width 6 height 5
radio input "true"
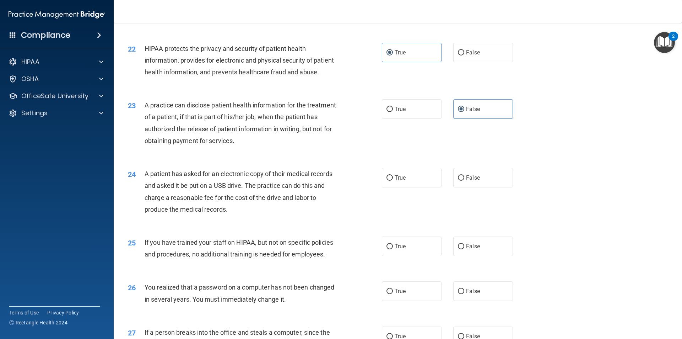
scroll to position [1101, 0]
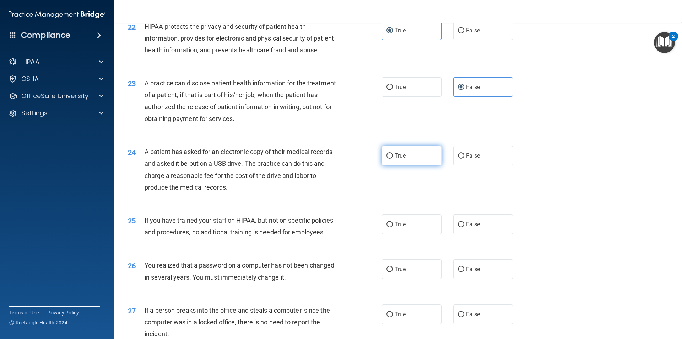
click at [397, 159] on span "True" at bounding box center [400, 155] width 11 height 7
click at [393, 158] on input "True" at bounding box center [390, 155] width 6 height 5
radio input "true"
click at [477, 234] on label "False" at bounding box center [483, 224] width 60 height 20
click at [464, 227] on input "False" at bounding box center [461, 224] width 6 height 5
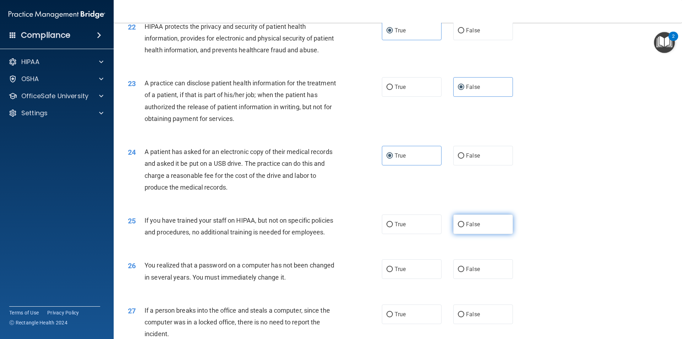
radio input "true"
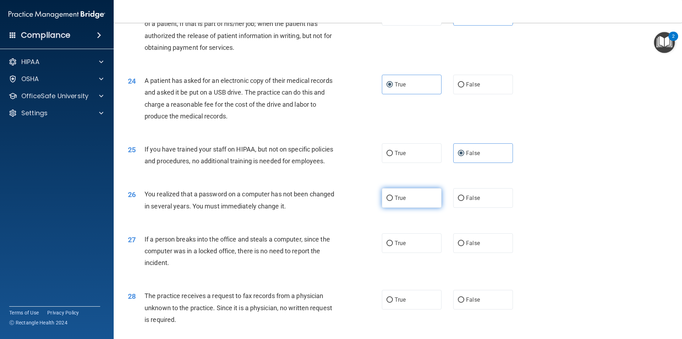
click at [410, 207] on label "True" at bounding box center [412, 198] width 60 height 20
click at [393, 201] on input "True" at bounding box center [390, 197] width 6 height 5
radio input "true"
click at [475, 246] on span "False" at bounding box center [473, 242] width 14 height 7
click at [464, 246] on input "False" at bounding box center [461, 243] width 6 height 5
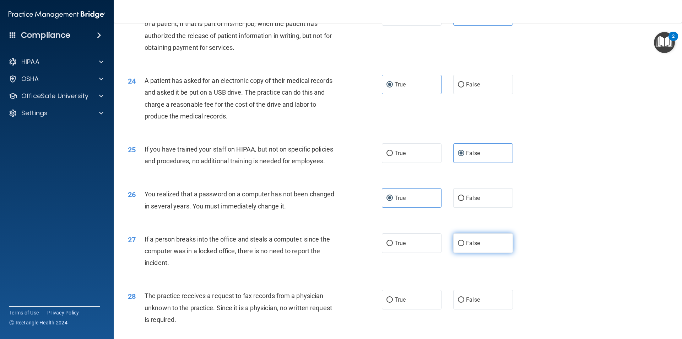
radio input "true"
click at [467, 309] on label "False" at bounding box center [483, 300] width 60 height 20
click at [464, 302] on input "False" at bounding box center [461, 299] width 6 height 5
radio input "true"
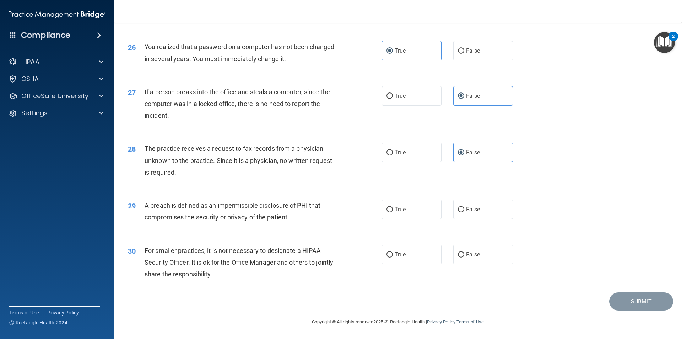
scroll to position [1343, 0]
click at [411, 206] on label "True" at bounding box center [412, 209] width 60 height 20
click at [393, 207] on input "True" at bounding box center [390, 209] width 6 height 5
radio input "true"
drag, startPoint x: 485, startPoint y: 257, endPoint x: 537, endPoint y: 272, distance: 53.9
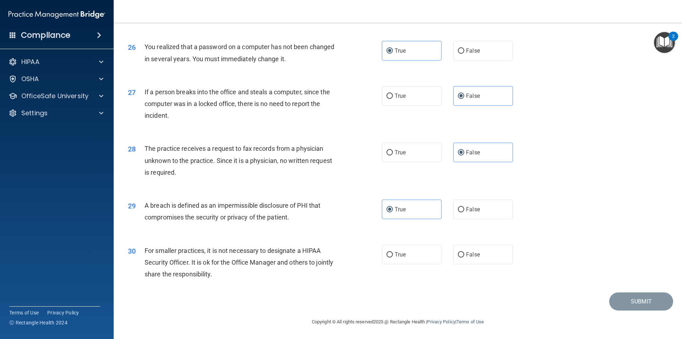
click at [485, 257] on label "False" at bounding box center [483, 254] width 60 height 20
click at [464, 257] on input "False" at bounding box center [461, 254] width 6 height 5
radio input "true"
click at [627, 307] on button "Submit" at bounding box center [641, 301] width 64 height 18
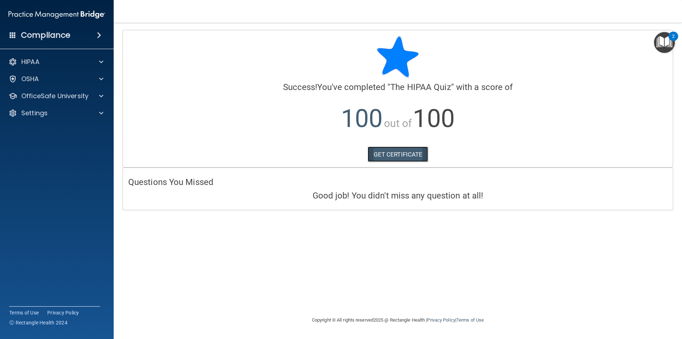
click at [404, 152] on link "GET CERTIFICATE" at bounding box center [398, 154] width 61 height 16
click at [103, 80] on span at bounding box center [101, 79] width 4 height 9
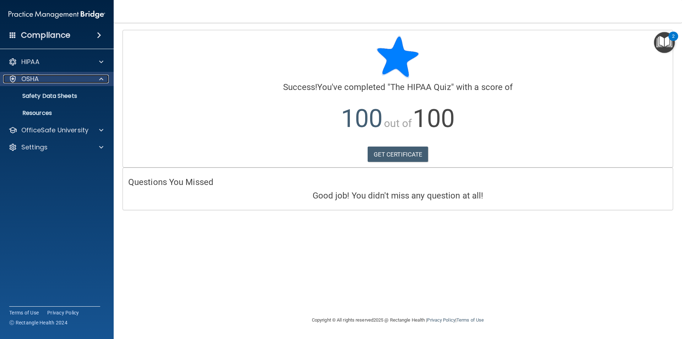
click at [103, 80] on span at bounding box center [101, 79] width 4 height 9
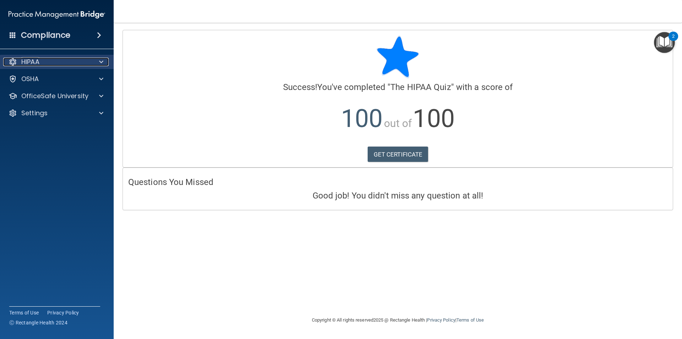
click at [100, 61] on span at bounding box center [101, 62] width 4 height 9
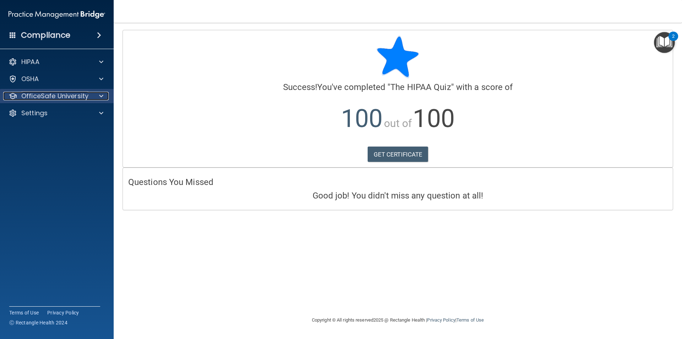
click at [98, 93] on div at bounding box center [100, 96] width 18 height 9
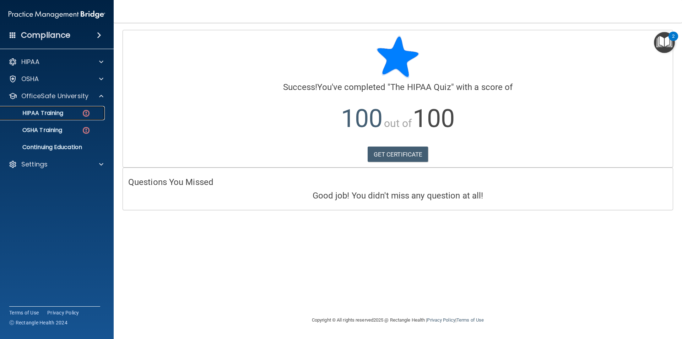
click at [66, 118] on link "HIPAA Training" at bounding box center [49, 113] width 112 height 14
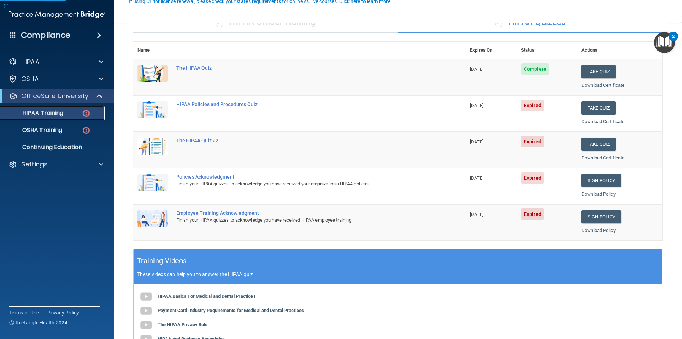
scroll to position [71, 0]
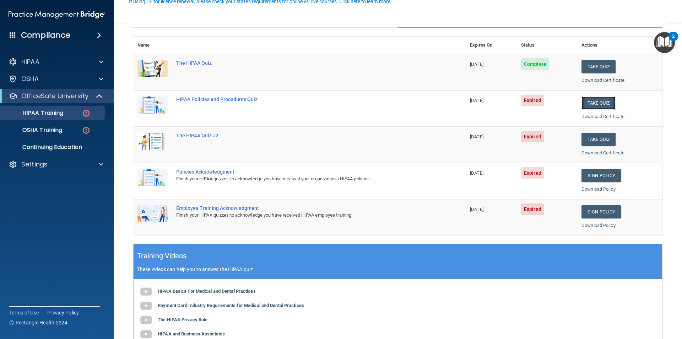
click at [595, 101] on button "Take Quiz" at bounding box center [599, 102] width 34 height 13
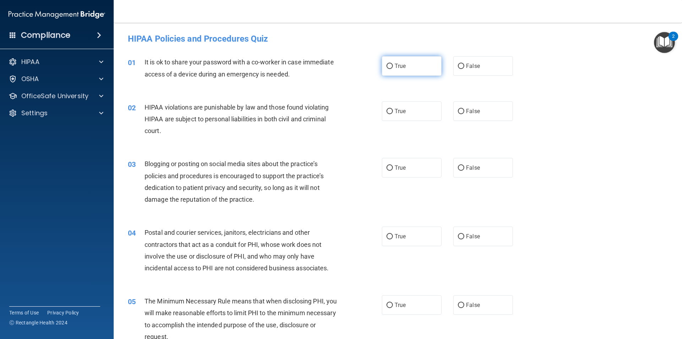
click at [395, 61] on label "True" at bounding box center [412, 66] width 60 height 20
click at [393, 64] on input "True" at bounding box center [390, 66] width 6 height 5
radio input "true"
click at [405, 113] on label "True" at bounding box center [412, 111] width 60 height 20
click at [393, 113] on input "True" at bounding box center [390, 111] width 6 height 5
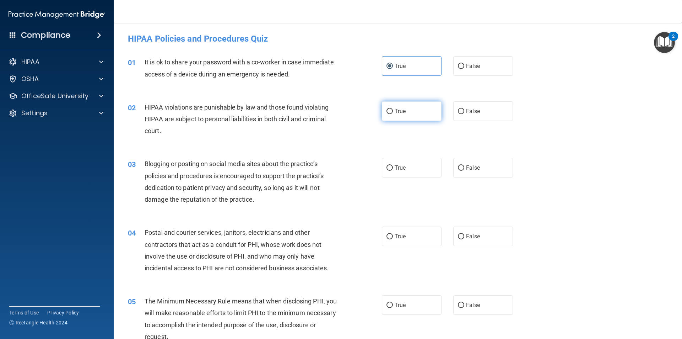
radio input "true"
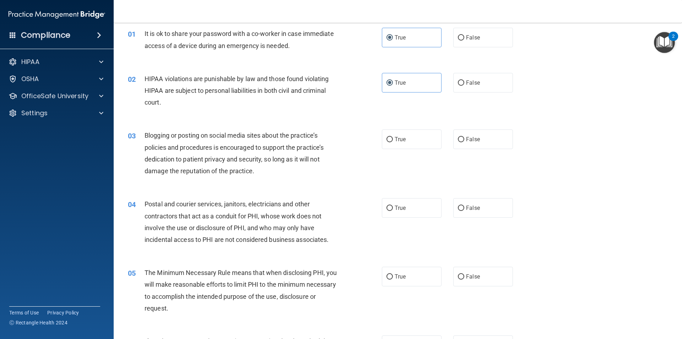
scroll to position [71, 0]
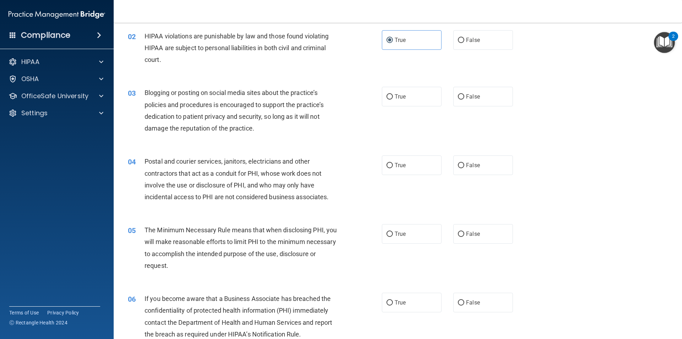
drag, startPoint x: 425, startPoint y: 106, endPoint x: 440, endPoint y: 97, distance: 17.0
click at [427, 106] on label "True" at bounding box center [412, 97] width 60 height 20
click at [393, 99] on input "True" at bounding box center [390, 96] width 6 height 5
radio input "true"
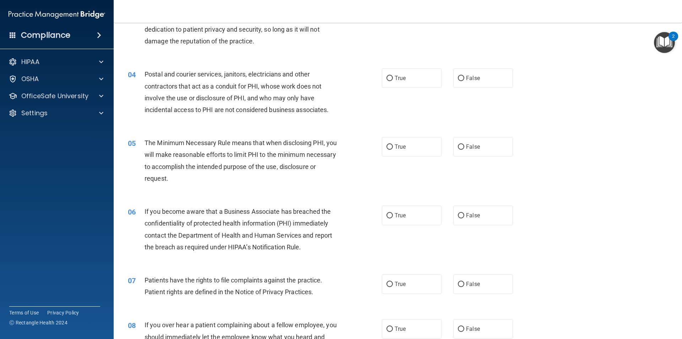
scroll to position [178, 0]
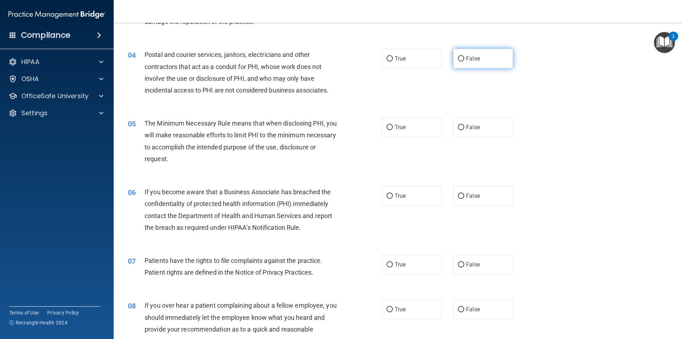
click at [466, 60] on span "False" at bounding box center [473, 58] width 14 height 7
click at [464, 60] on input "False" at bounding box center [461, 58] width 6 height 5
radio input "true"
click at [409, 60] on label "True" at bounding box center [412, 59] width 60 height 20
click at [393, 60] on input "True" at bounding box center [390, 58] width 6 height 5
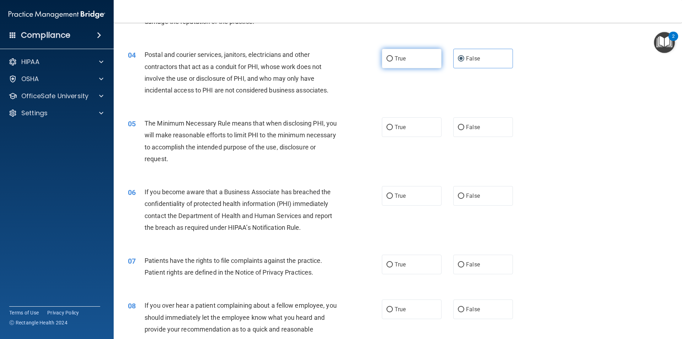
radio input "true"
radio input "false"
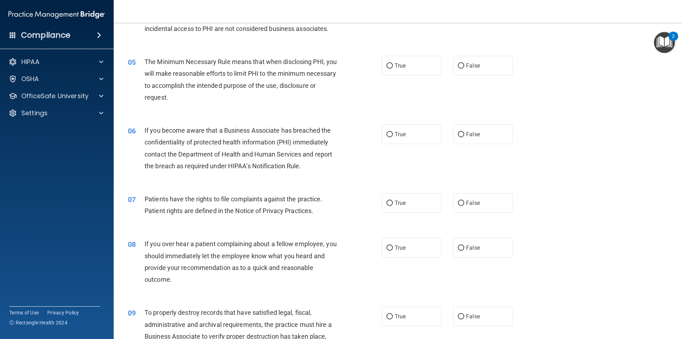
scroll to position [249, 0]
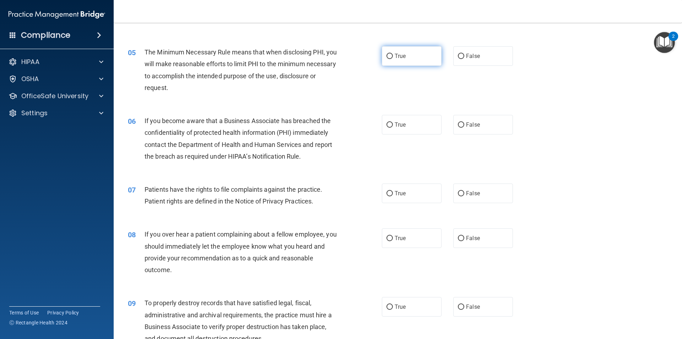
click at [419, 60] on label "True" at bounding box center [412, 56] width 60 height 20
click at [393, 59] on input "True" at bounding box center [390, 56] width 6 height 5
radio input "true"
click at [412, 123] on label "True" at bounding box center [412, 125] width 60 height 20
click at [393, 123] on input "True" at bounding box center [390, 124] width 6 height 5
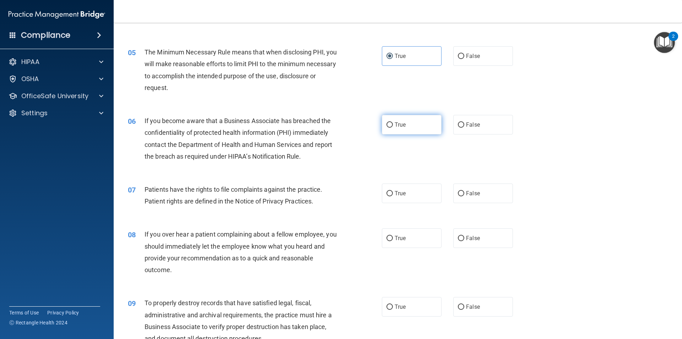
radio input "true"
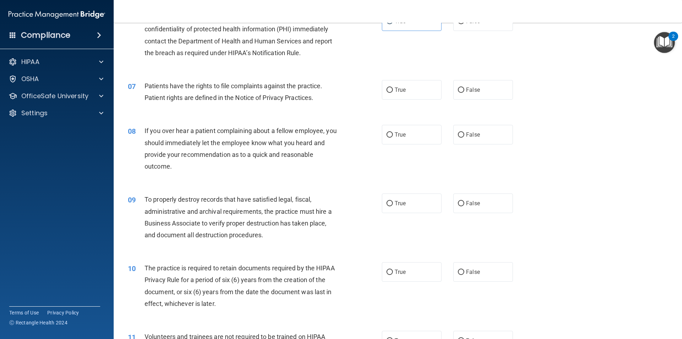
scroll to position [355, 0]
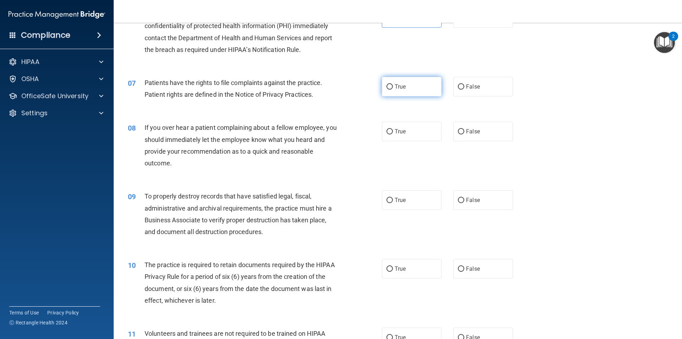
click at [422, 88] on label "True" at bounding box center [412, 87] width 60 height 20
click at [393, 88] on input "True" at bounding box center [390, 86] width 6 height 5
radio input "true"
click at [425, 130] on label "True" at bounding box center [412, 131] width 60 height 20
click at [393, 130] on input "True" at bounding box center [390, 131] width 6 height 5
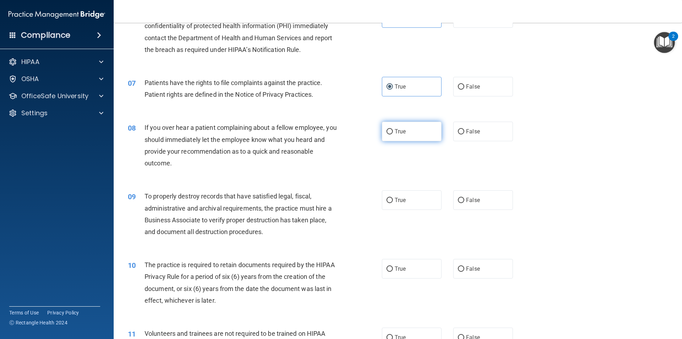
radio input "true"
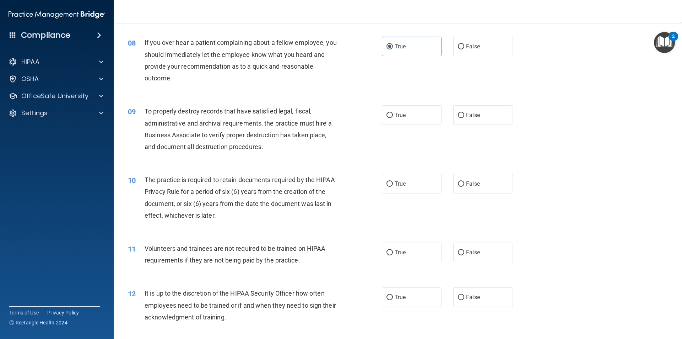
scroll to position [462, 0]
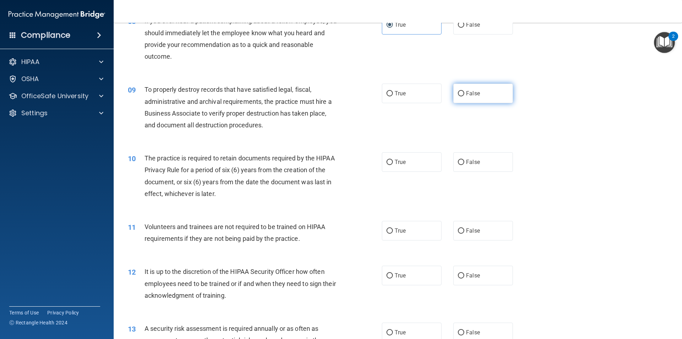
click at [458, 94] on input "False" at bounding box center [461, 93] width 6 height 5
radio input "true"
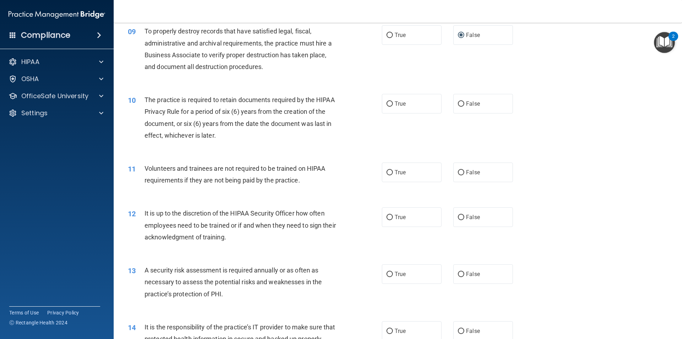
scroll to position [533, 0]
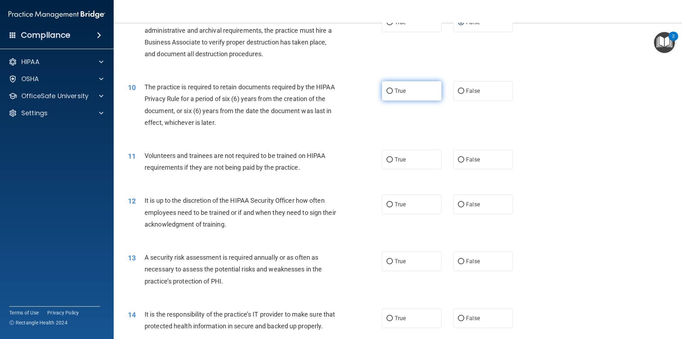
click at [391, 90] on label "True" at bounding box center [412, 91] width 60 height 20
click at [391, 90] on input "True" at bounding box center [390, 90] width 6 height 5
radio input "true"
click at [488, 161] on label "False" at bounding box center [483, 160] width 60 height 20
click at [464, 161] on input "False" at bounding box center [461, 159] width 6 height 5
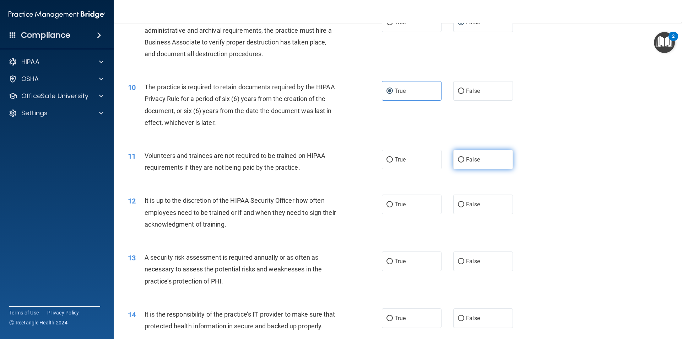
radio input "true"
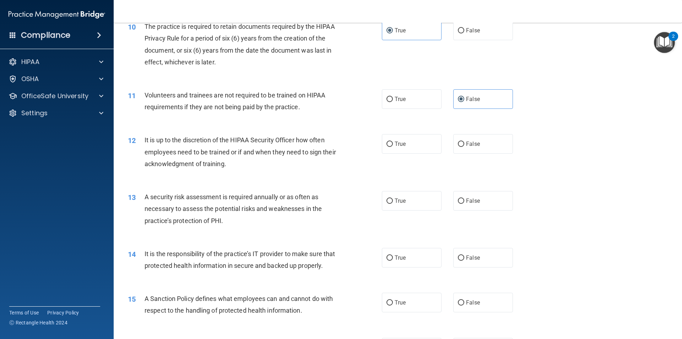
scroll to position [604, 0]
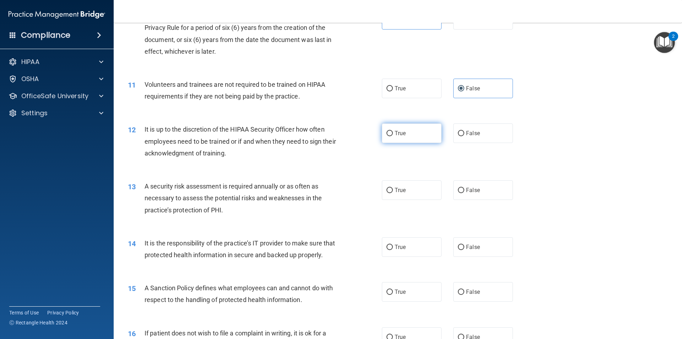
click at [406, 140] on label "True" at bounding box center [412, 133] width 60 height 20
click at [393, 136] on input "True" at bounding box center [390, 133] width 6 height 5
radio input "true"
click at [412, 189] on label "True" at bounding box center [412, 190] width 60 height 20
click at [393, 189] on input "True" at bounding box center [390, 190] width 6 height 5
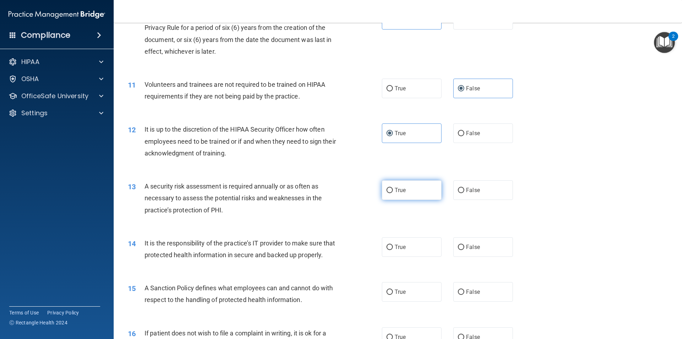
radio input "true"
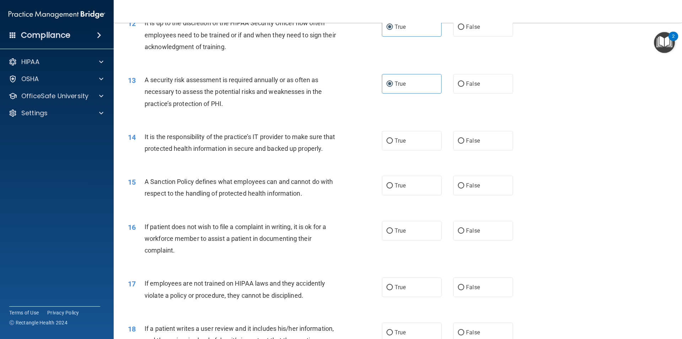
scroll to position [710, 0]
click at [431, 143] on label "True" at bounding box center [412, 140] width 60 height 20
click at [393, 143] on input "True" at bounding box center [390, 140] width 6 height 5
radio input "true"
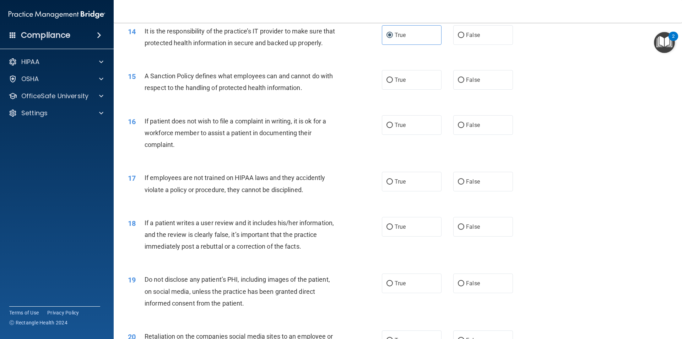
scroll to position [853, 0]
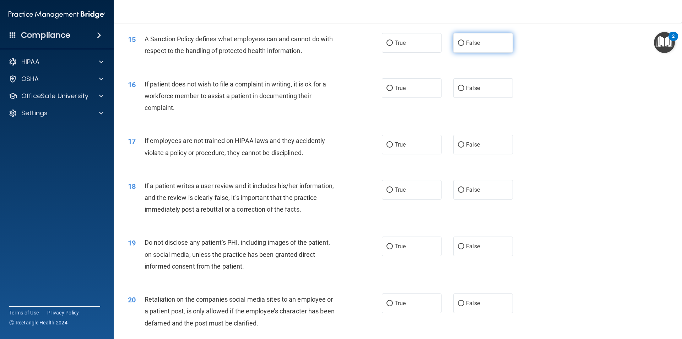
click at [484, 49] on label "False" at bounding box center [483, 43] width 60 height 20
click at [464, 46] on input "False" at bounding box center [461, 42] width 6 height 5
radio input "true"
click at [474, 91] on span "False" at bounding box center [473, 88] width 14 height 7
click at [464, 91] on input "False" at bounding box center [461, 88] width 6 height 5
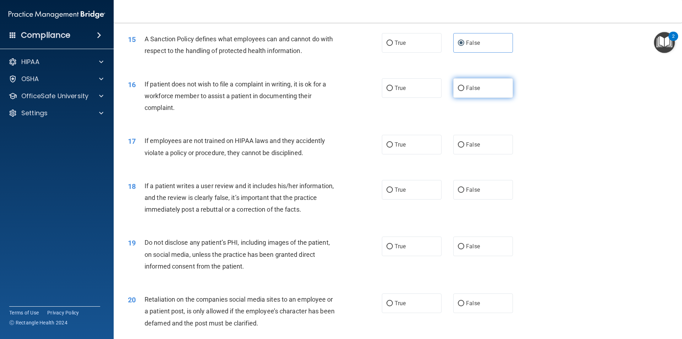
radio input "true"
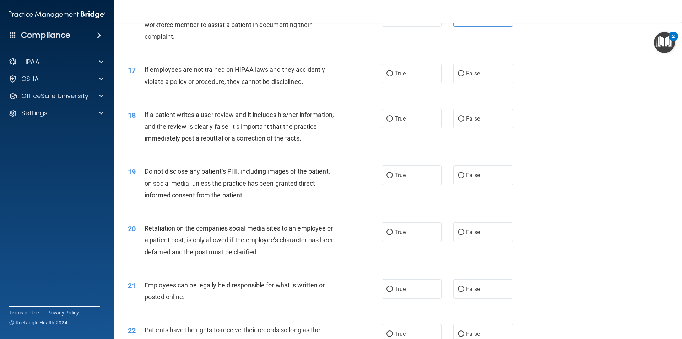
scroll to position [959, 0]
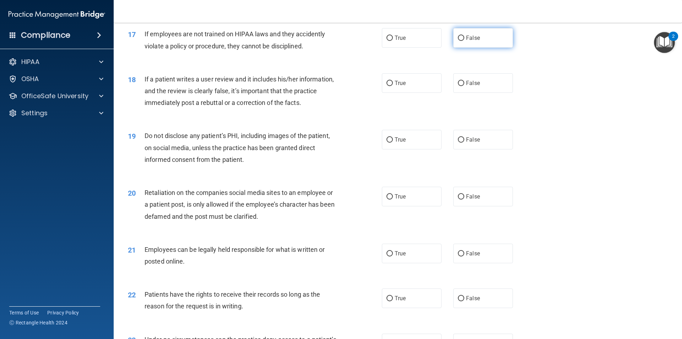
click at [473, 41] on span "False" at bounding box center [473, 37] width 14 height 7
click at [464, 41] on input "False" at bounding box center [461, 38] width 6 height 5
radio input "true"
click at [477, 93] on label "False" at bounding box center [483, 83] width 60 height 20
click at [464, 86] on input "False" at bounding box center [461, 83] width 6 height 5
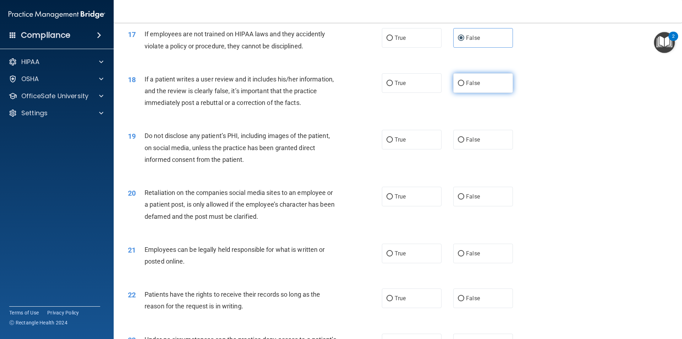
radio input "true"
click at [389, 142] on input "True" at bounding box center [390, 139] width 6 height 5
radio input "true"
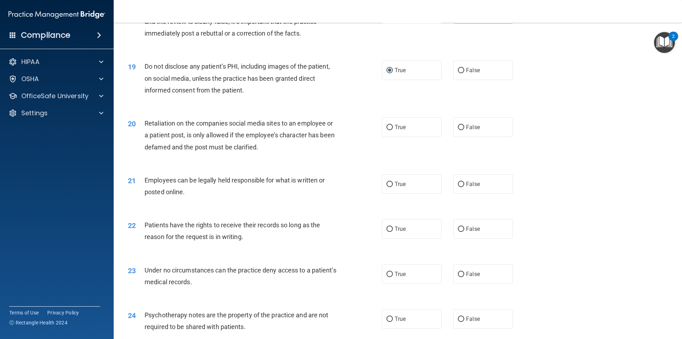
scroll to position [1030, 0]
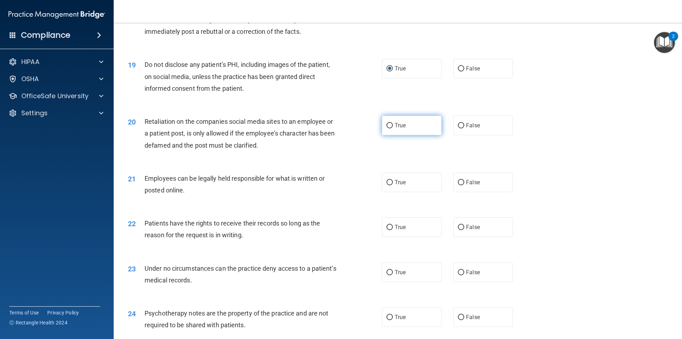
drag, startPoint x: 407, startPoint y: 134, endPoint x: 403, endPoint y: 134, distance: 3.9
click at [407, 134] on label "True" at bounding box center [412, 125] width 60 height 20
click at [393, 128] on input "True" at bounding box center [390, 125] width 6 height 5
radio input "true"
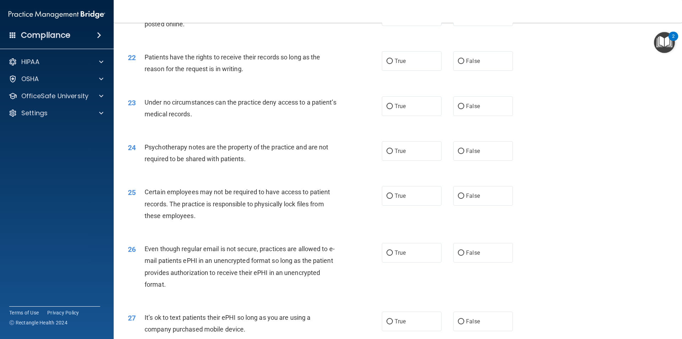
scroll to position [1161, 0]
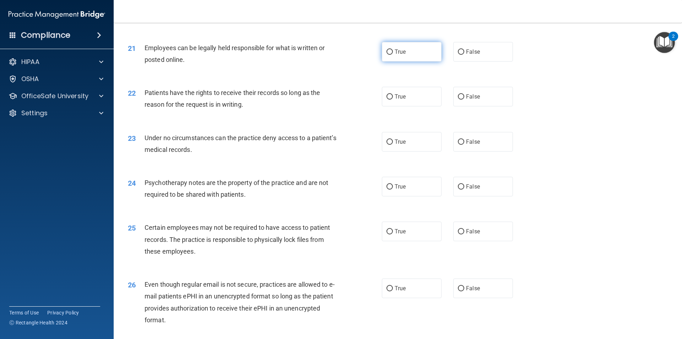
drag, startPoint x: 409, startPoint y: 62, endPoint x: 405, endPoint y: 65, distance: 5.5
click at [410, 61] on label "True" at bounding box center [412, 52] width 60 height 20
click at [393, 55] on input "True" at bounding box center [390, 51] width 6 height 5
radio input "true"
click at [387, 99] on input "True" at bounding box center [390, 96] width 6 height 5
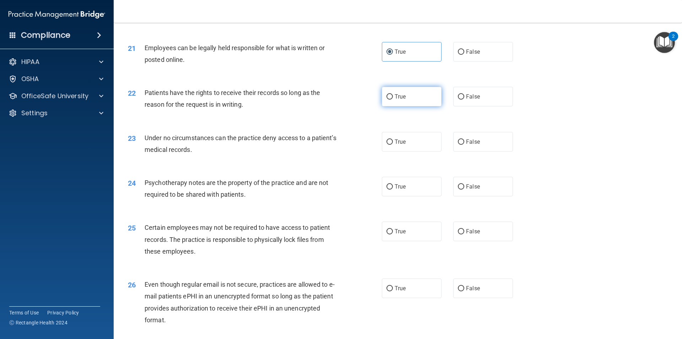
radio input "true"
click at [466, 100] on span "False" at bounding box center [473, 96] width 14 height 7
click at [464, 99] on input "False" at bounding box center [461, 96] width 6 height 5
radio input "true"
radio input "false"
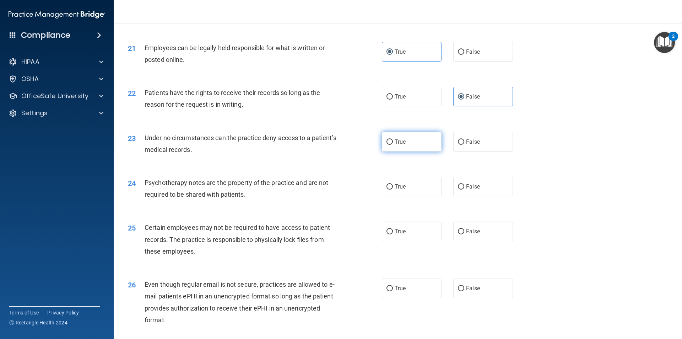
click at [406, 151] on label "True" at bounding box center [412, 142] width 60 height 20
click at [393, 145] on input "True" at bounding box center [390, 141] width 6 height 5
radio input "true"
click at [423, 196] on label "True" at bounding box center [412, 187] width 60 height 20
click at [393, 189] on input "True" at bounding box center [390, 186] width 6 height 5
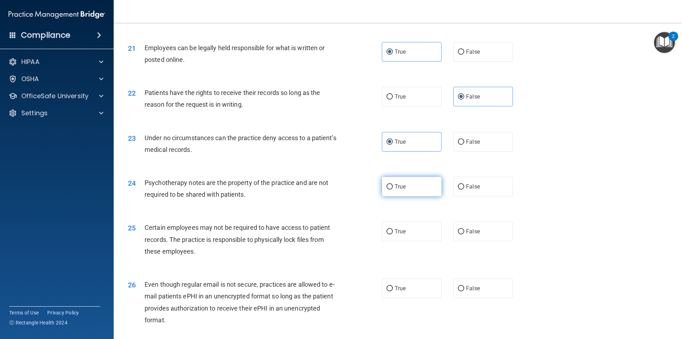
radio input "true"
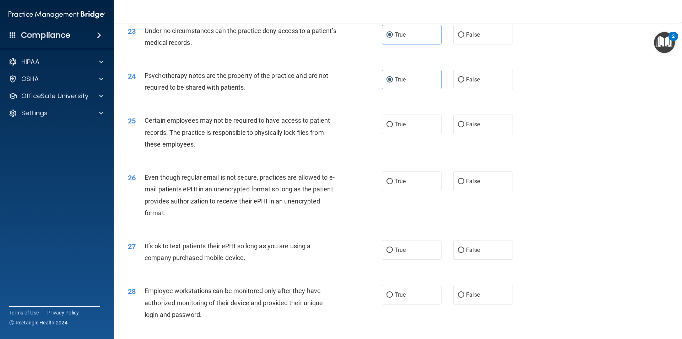
scroll to position [1303, 0]
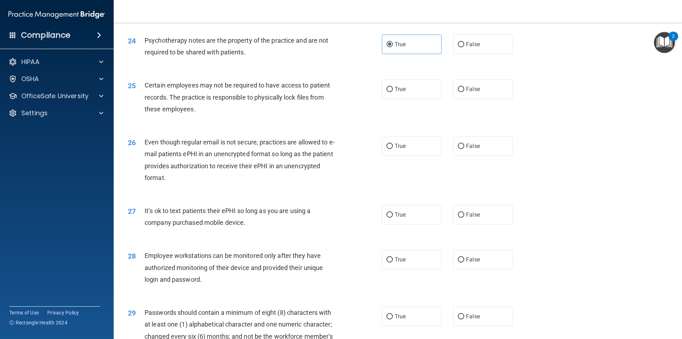
click at [472, 90] on div "25 Certain employees may not be required to have access to patient records. The…" at bounding box center [398, 98] width 551 height 57
drag, startPoint x: 471, startPoint y: 100, endPoint x: 455, endPoint y: 110, distance: 18.0
click at [467, 92] on span "False" at bounding box center [473, 89] width 14 height 7
click at [406, 156] on label "True" at bounding box center [412, 146] width 60 height 20
click at [393, 149] on input "True" at bounding box center [390, 146] width 6 height 5
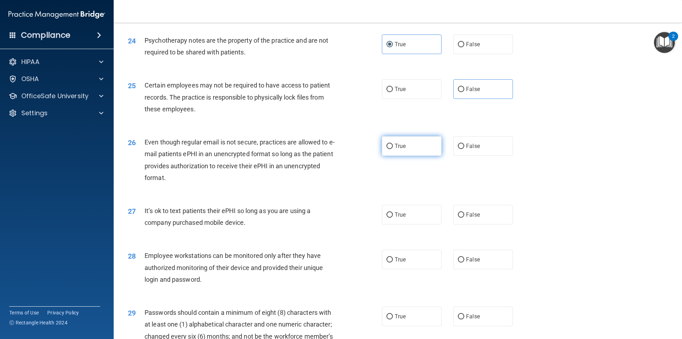
radio input "true"
drag, startPoint x: 481, startPoint y: 98, endPoint x: 473, endPoint y: 103, distance: 9.3
click at [481, 98] on label "False" at bounding box center [483, 89] width 60 height 20
click at [464, 92] on input "False" at bounding box center [461, 89] width 6 height 5
radio input "true"
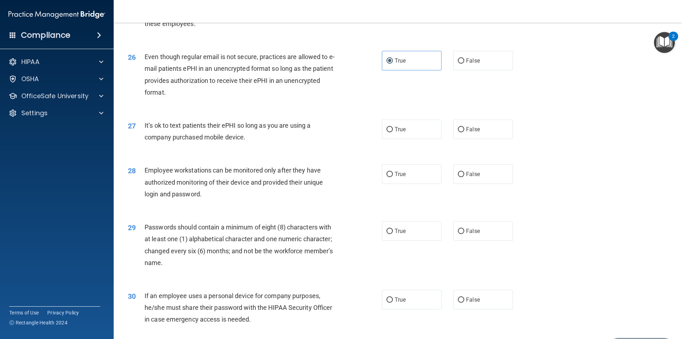
scroll to position [1409, 0]
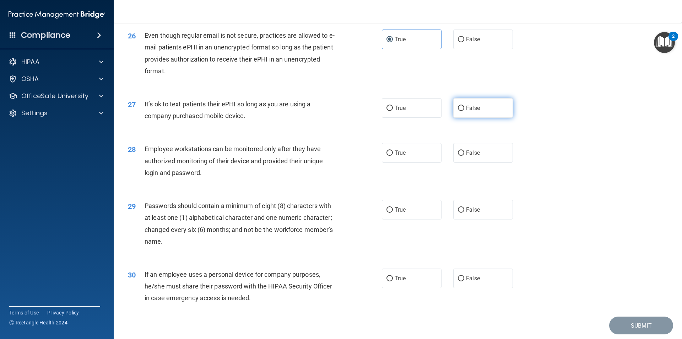
click at [472, 111] on span "False" at bounding box center [473, 107] width 14 height 7
click at [464, 111] on input "False" at bounding box center [461, 108] width 6 height 5
radio input "true"
click at [505, 162] on label "False" at bounding box center [483, 153] width 60 height 20
click at [464, 156] on input "False" at bounding box center [461, 152] width 6 height 5
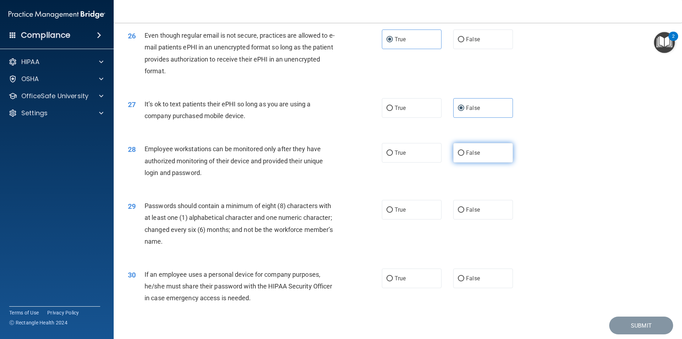
radio input "true"
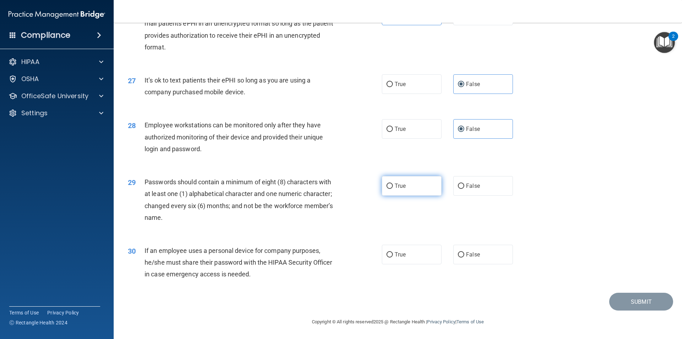
click at [408, 186] on label "True" at bounding box center [412, 186] width 60 height 20
click at [393, 186] on input "True" at bounding box center [390, 185] width 6 height 5
radio input "true"
click at [415, 261] on label "True" at bounding box center [412, 254] width 60 height 20
click at [393, 257] on input "True" at bounding box center [390, 254] width 6 height 5
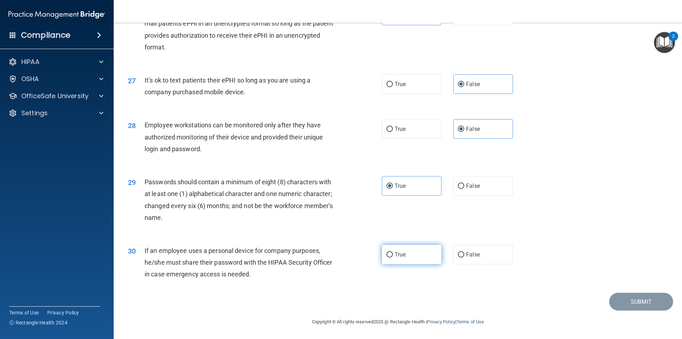
radio input "true"
click at [652, 299] on button "Submit" at bounding box center [641, 301] width 64 height 18
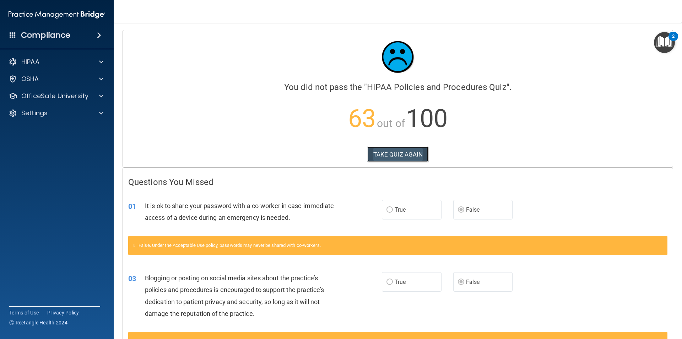
click at [401, 154] on button "TAKE QUIZ AGAIN" at bounding box center [397, 154] width 61 height 16
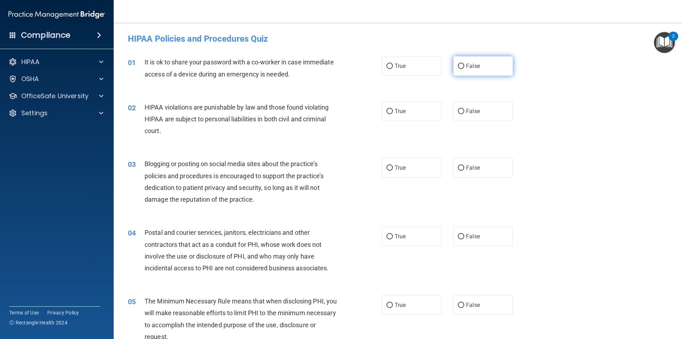
click at [466, 69] on span "False" at bounding box center [473, 66] width 14 height 7
click at [464, 69] on input "False" at bounding box center [461, 66] width 6 height 5
radio input "true"
click at [402, 113] on span "True" at bounding box center [400, 111] width 11 height 7
click at [393, 113] on input "True" at bounding box center [390, 111] width 6 height 5
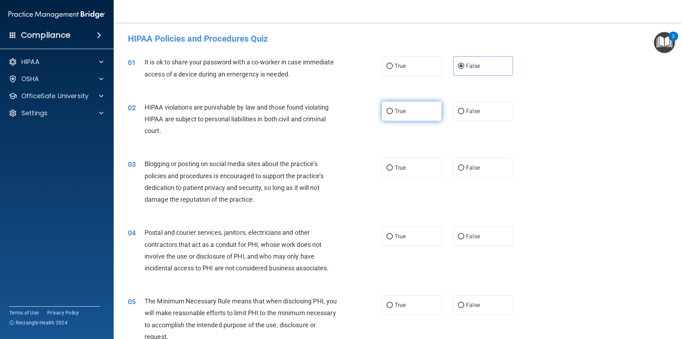
radio input "true"
click at [463, 162] on label "False" at bounding box center [483, 168] width 60 height 20
click at [463, 165] on input "False" at bounding box center [461, 167] width 6 height 5
radio input "true"
click at [409, 164] on label "True" at bounding box center [412, 168] width 60 height 20
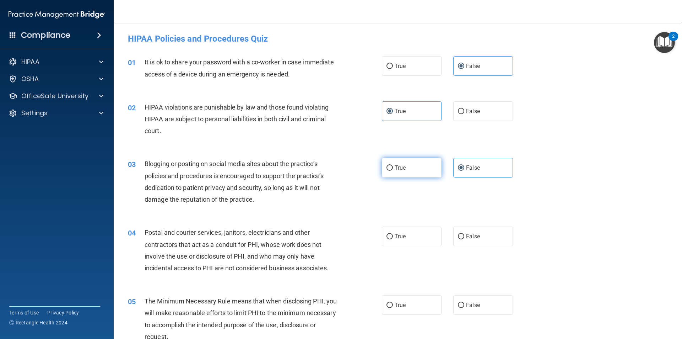
click at [393, 165] on input "True" at bounding box center [390, 167] width 6 height 5
radio input "true"
click at [470, 165] on span "False" at bounding box center [473, 167] width 14 height 7
click at [464, 165] on input "False" at bounding box center [461, 167] width 6 height 5
radio input "true"
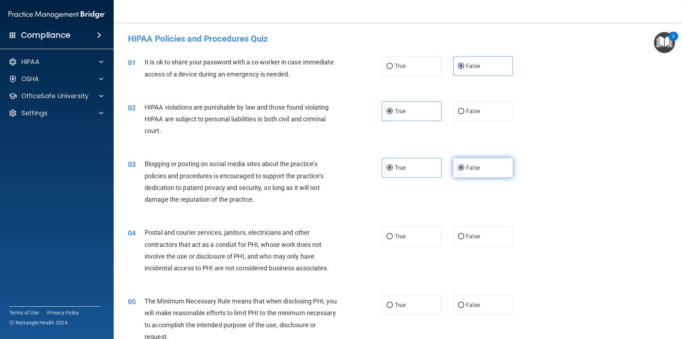
radio input "false"
click at [398, 238] on span "True" at bounding box center [400, 236] width 11 height 7
click at [393, 238] on input "True" at bounding box center [390, 236] width 6 height 5
radio input "true"
click at [402, 302] on span "True" at bounding box center [400, 304] width 11 height 7
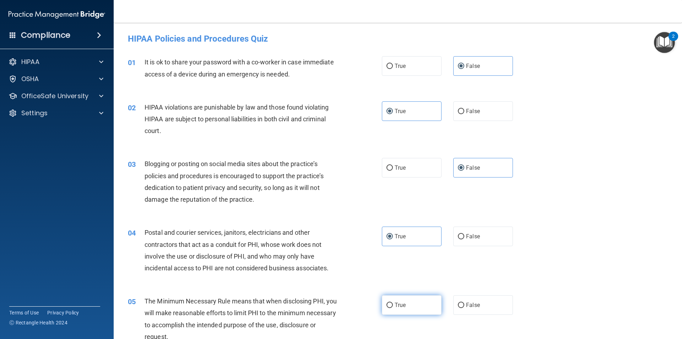
click at [393, 302] on input "True" at bounding box center [390, 304] width 6 height 5
radio input "true"
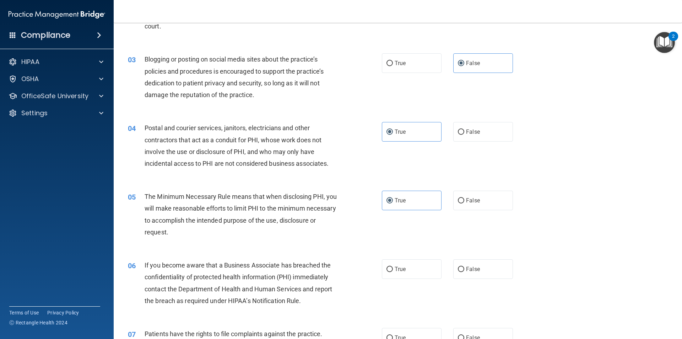
scroll to position [107, 0]
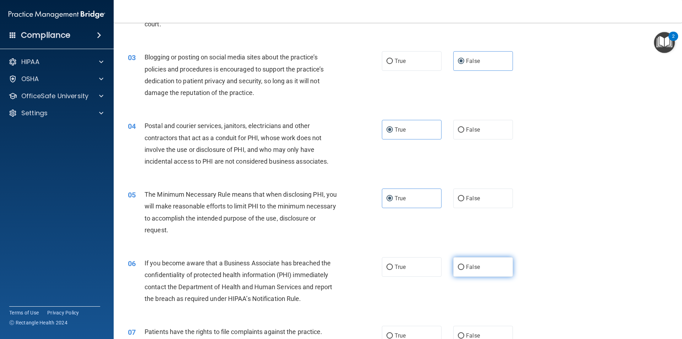
click at [479, 265] on label "False" at bounding box center [483, 267] width 60 height 20
click at [464, 265] on input "False" at bounding box center [461, 266] width 6 height 5
radio input "true"
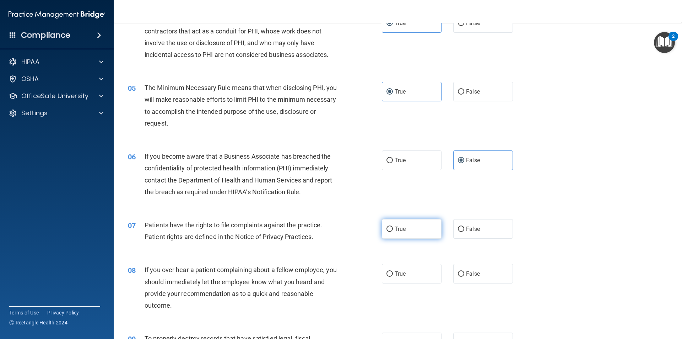
click at [417, 231] on label "True" at bounding box center [412, 229] width 60 height 20
click at [393, 231] on input "True" at bounding box center [390, 228] width 6 height 5
radio input "true"
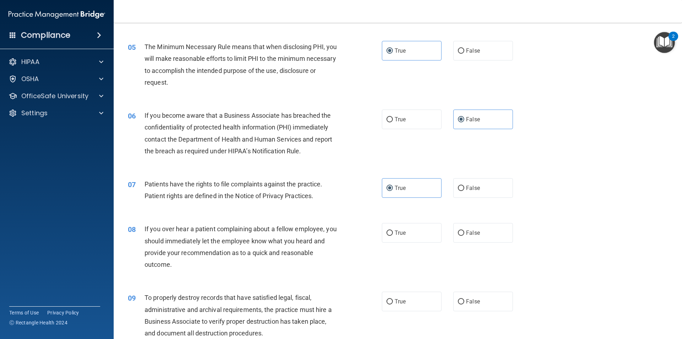
scroll to position [284, 0]
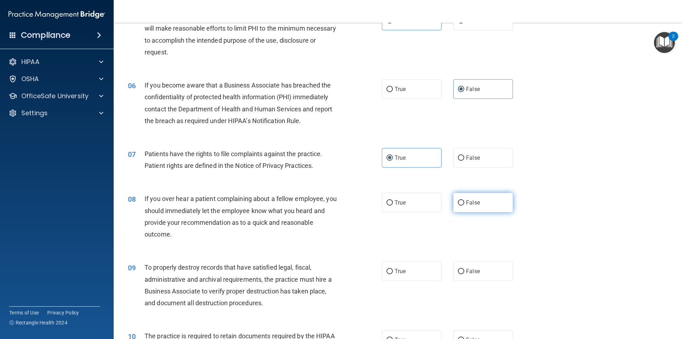
click at [495, 200] on label "False" at bounding box center [483, 203] width 60 height 20
click at [464, 200] on input "False" at bounding box center [461, 202] width 6 height 5
radio input "true"
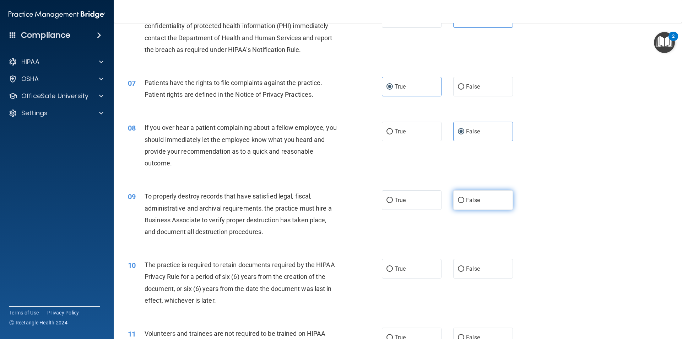
click at [495, 202] on label "False" at bounding box center [483, 200] width 60 height 20
click at [464, 202] on input "False" at bounding box center [461, 200] width 6 height 5
radio input "true"
click at [401, 271] on span "True" at bounding box center [400, 268] width 11 height 7
click at [393, 271] on input "True" at bounding box center [390, 268] width 6 height 5
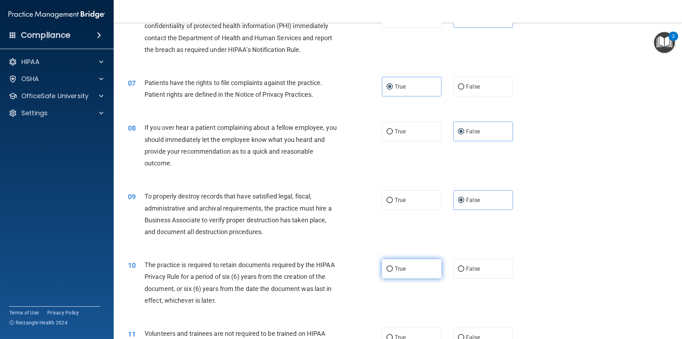
radio input "true"
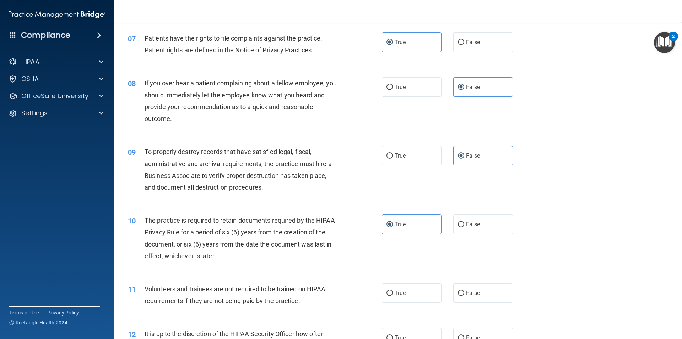
scroll to position [426, 0]
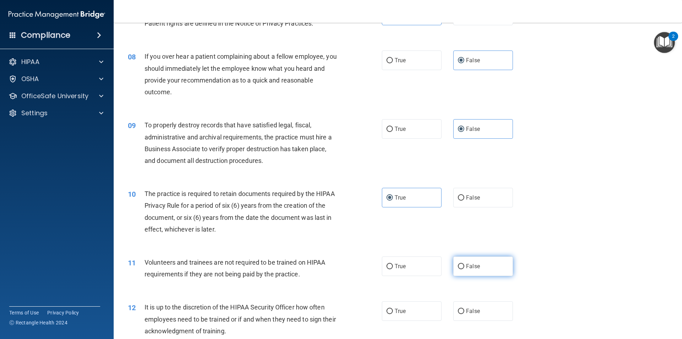
click at [464, 272] on label "False" at bounding box center [483, 266] width 60 height 20
click at [464, 269] on input "False" at bounding box center [461, 266] width 6 height 5
radio input "true"
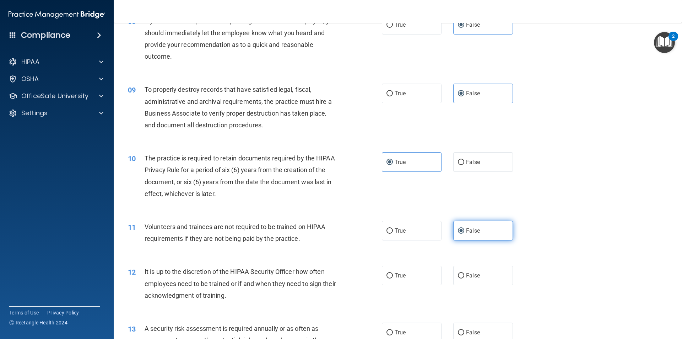
scroll to position [497, 0]
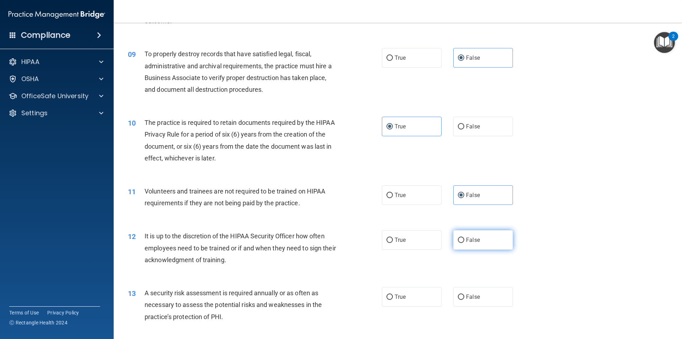
click at [491, 238] on label "False" at bounding box center [483, 240] width 60 height 20
click at [464, 238] on input "False" at bounding box center [461, 239] width 6 height 5
radio input "true"
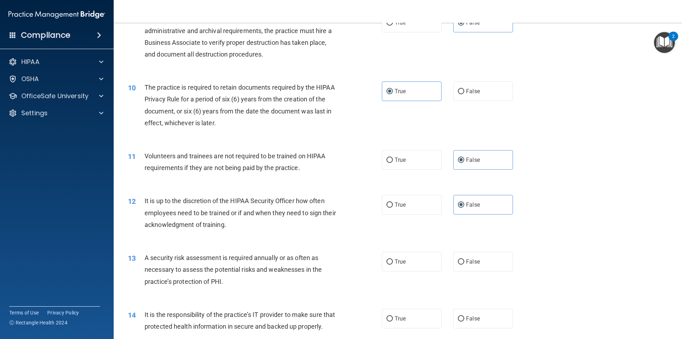
scroll to position [533, 0]
click at [422, 268] on label "True" at bounding box center [412, 261] width 60 height 20
click at [393, 264] on input "True" at bounding box center [390, 261] width 6 height 5
radio input "true"
click at [472, 319] on span "False" at bounding box center [473, 317] width 14 height 7
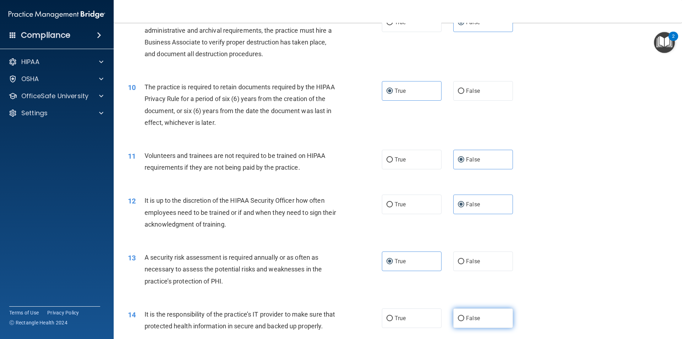
click at [464, 319] on input "False" at bounding box center [461, 317] width 6 height 5
radio input "true"
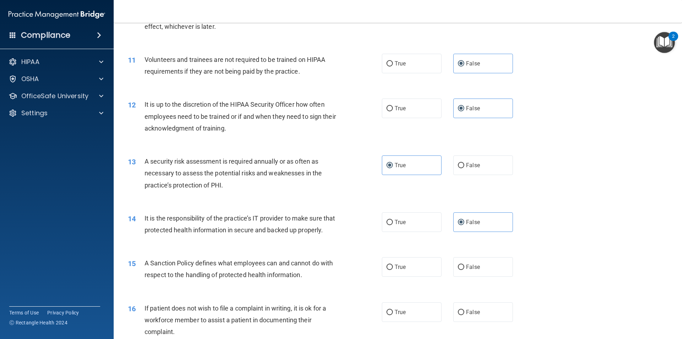
scroll to position [675, 0]
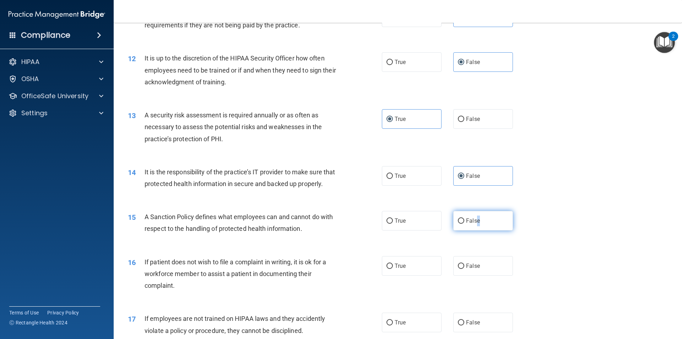
click at [475, 224] on span "False" at bounding box center [473, 220] width 14 height 7
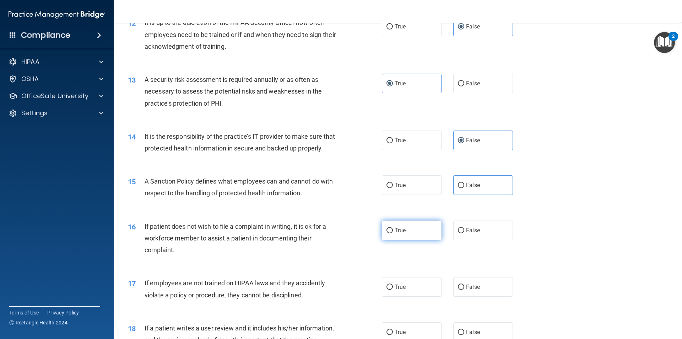
click at [415, 240] on label "True" at bounding box center [412, 230] width 60 height 20
click at [393, 233] on input "True" at bounding box center [390, 230] width 6 height 5
radio input "true"
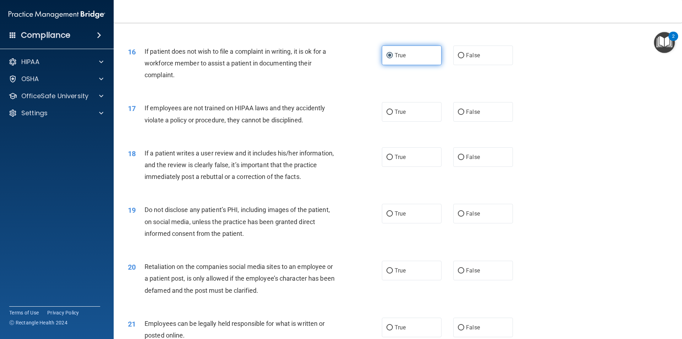
scroll to position [888, 0]
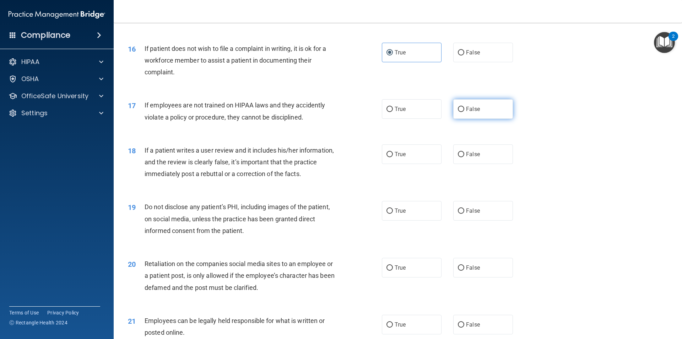
click at [489, 119] on label "False" at bounding box center [483, 109] width 60 height 20
click at [464, 112] on input "False" at bounding box center [461, 109] width 6 height 5
radio input "true"
click at [478, 164] on label "False" at bounding box center [483, 154] width 60 height 20
click at [464, 157] on input "False" at bounding box center [461, 154] width 6 height 5
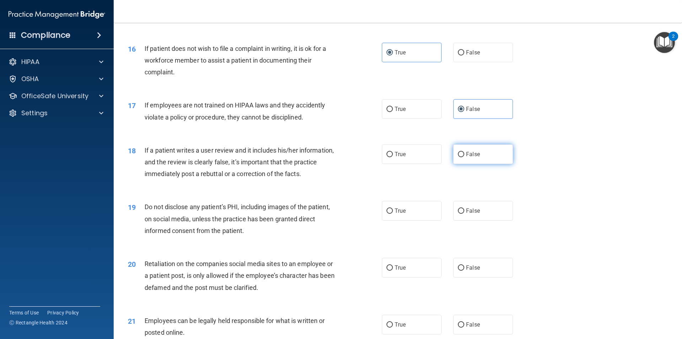
radio input "true"
click at [423, 233] on div "19 Do not disclose any patient’s PHI, including images of the patient, on socia…" at bounding box center [398, 220] width 551 height 57
click at [420, 220] on label "True" at bounding box center [412, 211] width 60 height 20
click at [393, 214] on input "True" at bounding box center [390, 210] width 6 height 5
radio input "true"
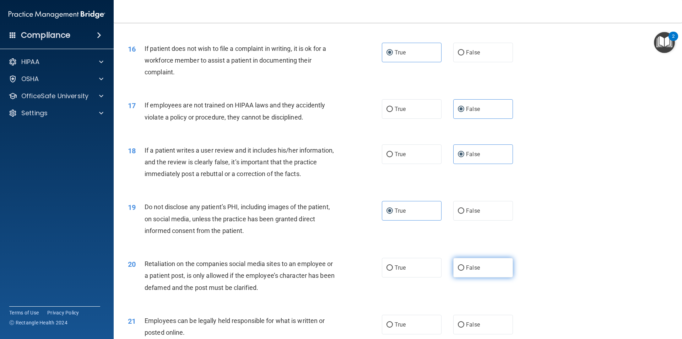
click at [471, 271] on span "False" at bounding box center [473, 267] width 14 height 7
click at [464, 270] on input "False" at bounding box center [461, 267] width 6 height 5
radio input "true"
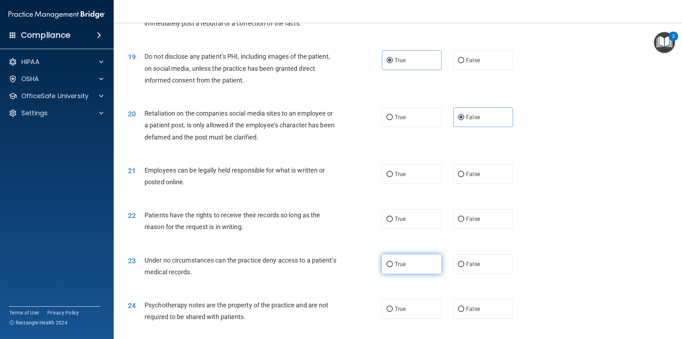
scroll to position [1066, 0]
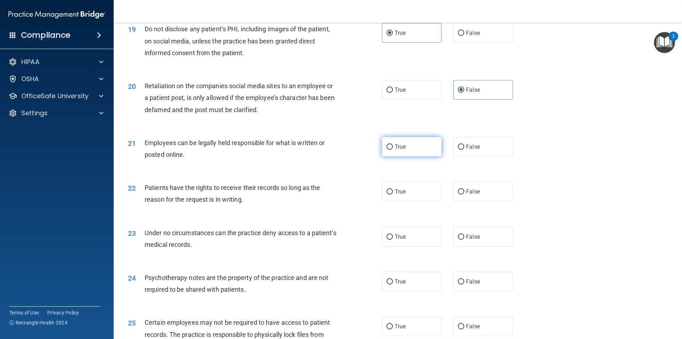
click at [394, 156] on label "True" at bounding box center [412, 147] width 60 height 20
click at [393, 150] on input "True" at bounding box center [390, 146] width 6 height 5
radio input "true"
click at [474, 195] on span "False" at bounding box center [473, 191] width 14 height 7
click at [464, 194] on input "False" at bounding box center [461, 191] width 6 height 5
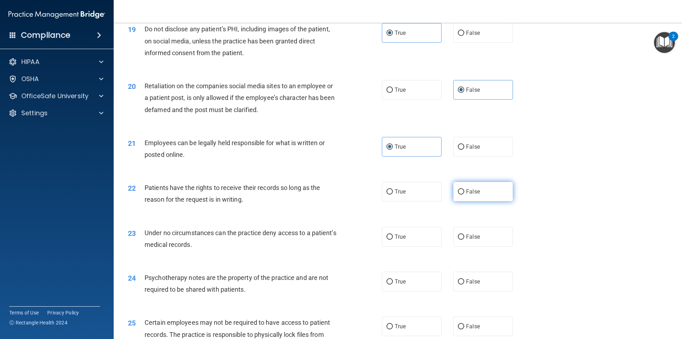
radio input "true"
click at [458, 239] on input "False" at bounding box center [461, 236] width 6 height 5
radio input "true"
click at [406, 291] on label "True" at bounding box center [412, 281] width 60 height 20
click at [393, 284] on input "True" at bounding box center [390, 281] width 6 height 5
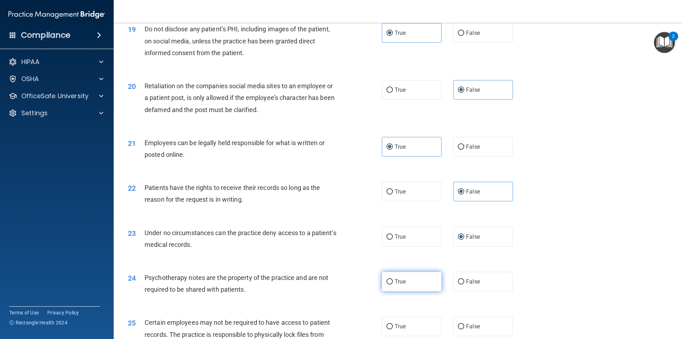
radio input "true"
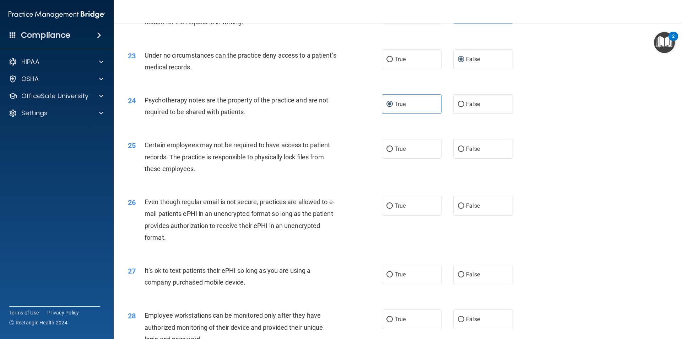
scroll to position [1243, 0]
click at [421, 156] on label "True" at bounding box center [412, 149] width 60 height 20
click at [393, 151] on input "True" at bounding box center [390, 148] width 6 height 5
radio input "true"
click at [413, 215] on label "True" at bounding box center [412, 205] width 60 height 20
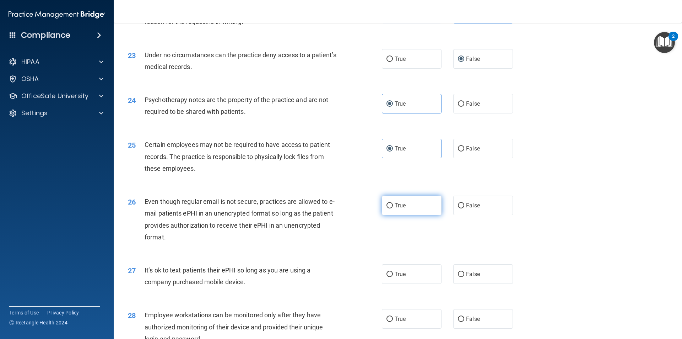
click at [393, 208] on input "True" at bounding box center [390, 205] width 6 height 5
radio input "true"
click at [487, 283] on label "False" at bounding box center [483, 274] width 60 height 20
click at [464, 277] on input "False" at bounding box center [461, 273] width 6 height 5
radio input "true"
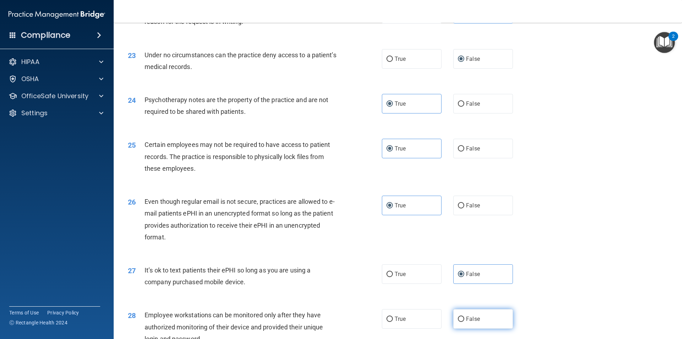
click at [473, 322] on span "False" at bounding box center [473, 318] width 14 height 7
click at [464, 321] on input "False" at bounding box center [461, 318] width 6 height 5
radio input "true"
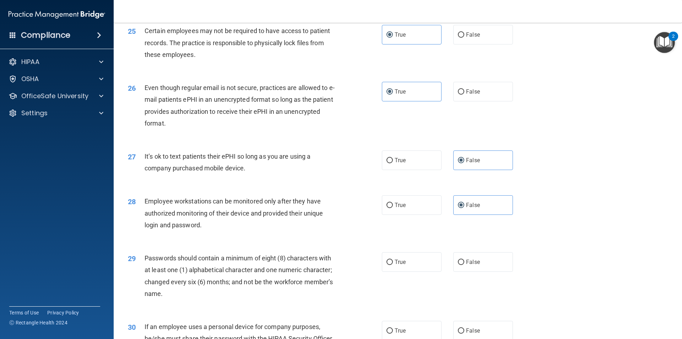
scroll to position [1385, 0]
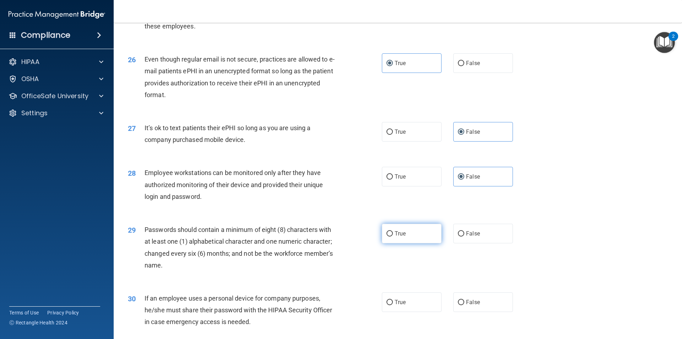
click at [418, 243] on label "True" at bounding box center [412, 233] width 60 height 20
click at [393, 236] on input "True" at bounding box center [390, 233] width 6 height 5
radio input "true"
click at [477, 312] on label "False" at bounding box center [483, 302] width 60 height 20
click at [464, 305] on input "False" at bounding box center [461, 301] width 6 height 5
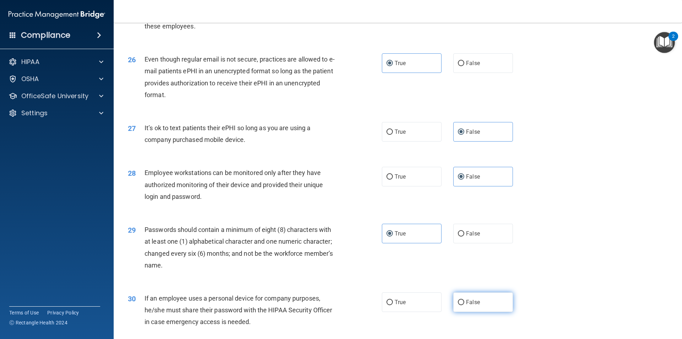
radio input "true"
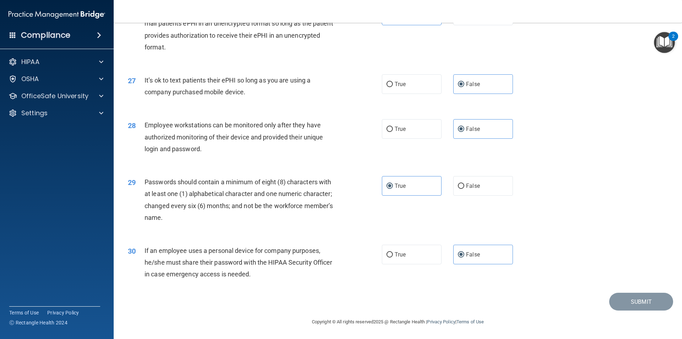
scroll to position [1445, 0]
click at [480, 253] on label "False" at bounding box center [483, 254] width 60 height 20
click at [464, 253] on input "False" at bounding box center [461, 254] width 6 height 5
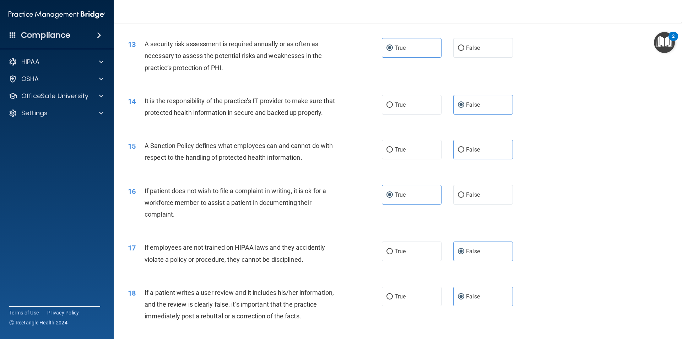
scroll to position [782, 0]
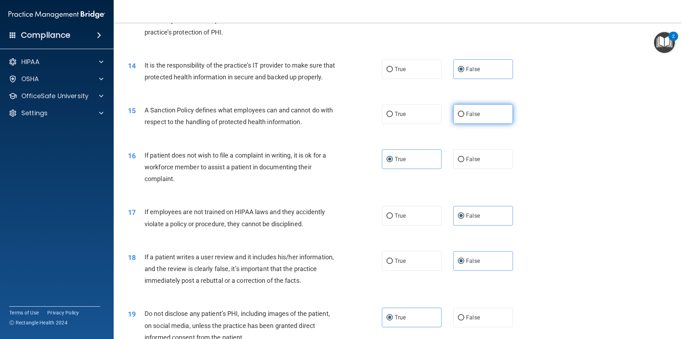
click at [466, 117] on span "False" at bounding box center [473, 113] width 14 height 7
click at [464, 117] on input "False" at bounding box center [461, 114] width 6 height 5
radio input "true"
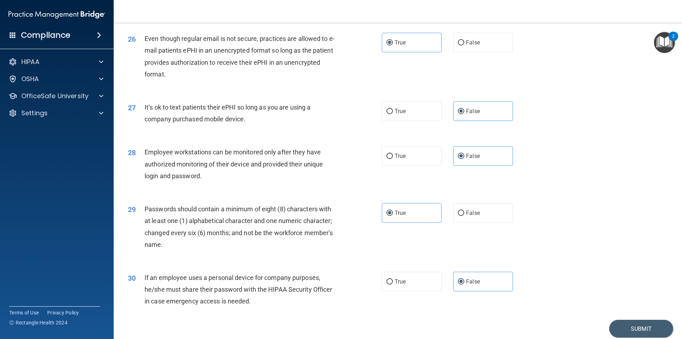
scroll to position [1445, 0]
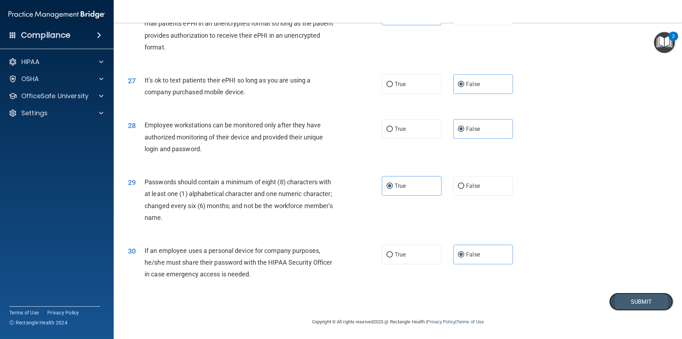
click at [633, 302] on button "Submit" at bounding box center [641, 301] width 64 height 18
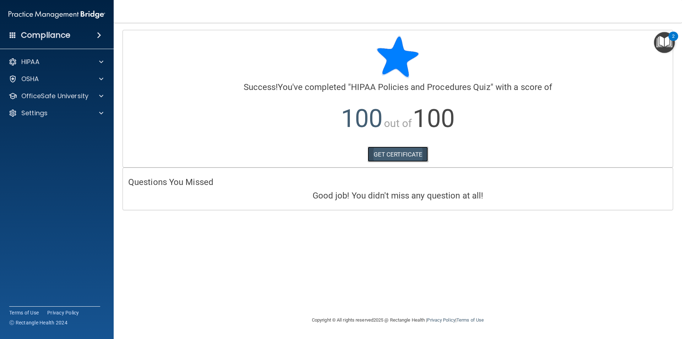
click at [395, 153] on link "GET CERTIFICATE" at bounding box center [398, 154] width 61 height 16
click at [104, 77] on div at bounding box center [100, 79] width 18 height 9
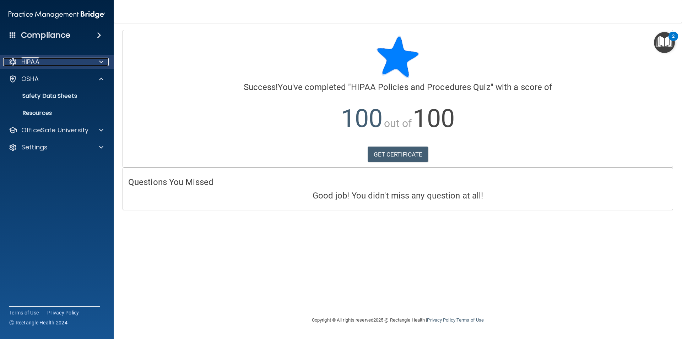
click at [98, 64] on div at bounding box center [100, 62] width 18 height 9
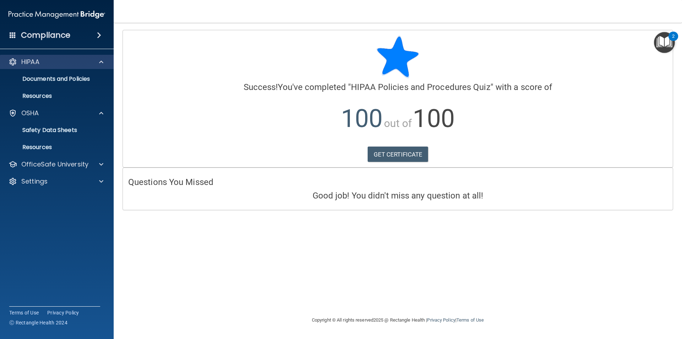
click at [101, 66] on div "HIPAA" at bounding box center [57, 62] width 114 height 14
click at [102, 59] on span at bounding box center [101, 62] width 4 height 9
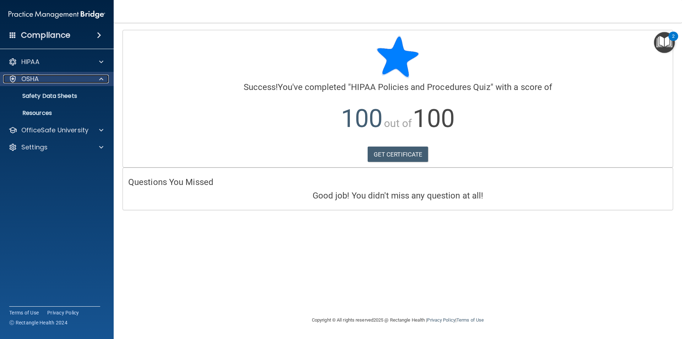
click at [102, 77] on span at bounding box center [101, 79] width 4 height 9
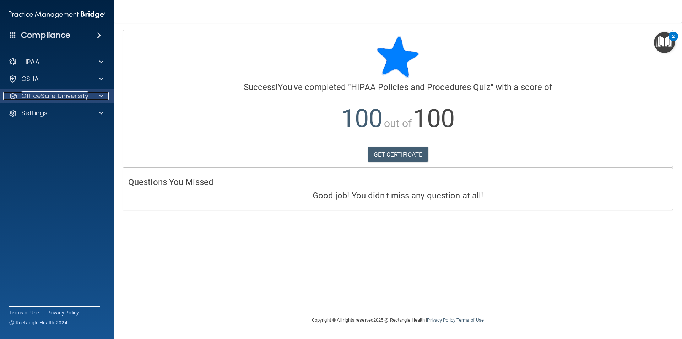
click at [102, 94] on span at bounding box center [101, 96] width 4 height 9
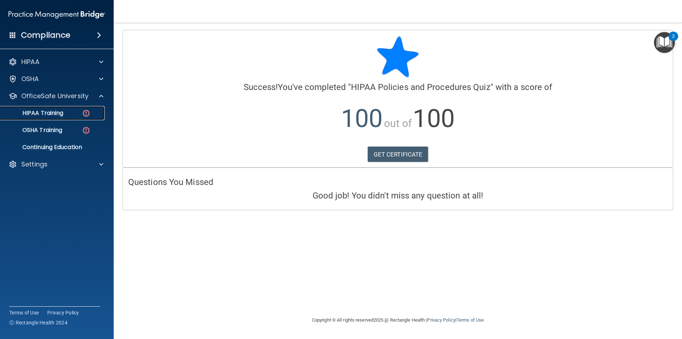
click at [71, 114] on div "HIPAA Training" at bounding box center [53, 112] width 97 height 7
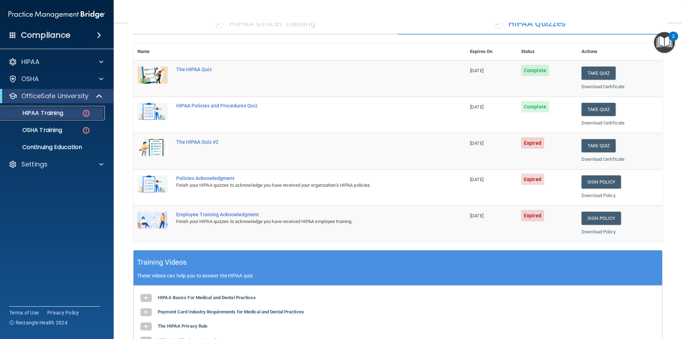
scroll to position [54, 0]
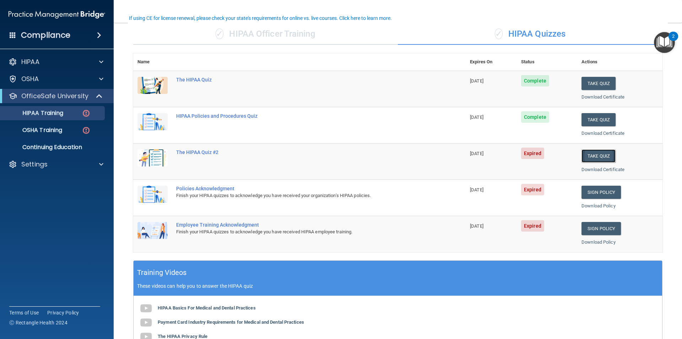
click at [595, 152] on button "Take Quiz" at bounding box center [599, 155] width 34 height 13
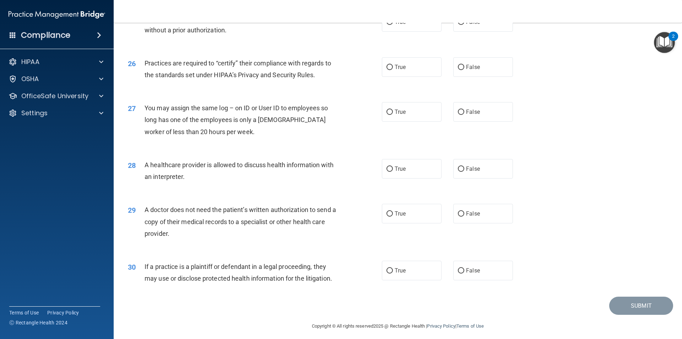
scroll to position [1315, 0]
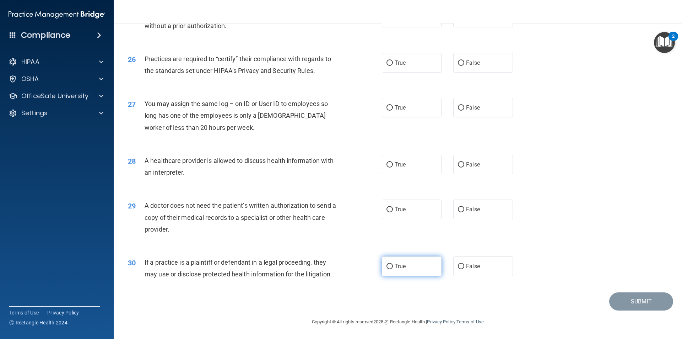
click at [408, 266] on label "True" at bounding box center [412, 266] width 60 height 20
click at [393, 266] on input "True" at bounding box center [390, 266] width 6 height 5
radio input "true"
click at [585, 40] on div "25 Appointment reminders are allowed under the HIPAA Privacy Rule without a pri…" at bounding box center [398, 21] width 551 height 45
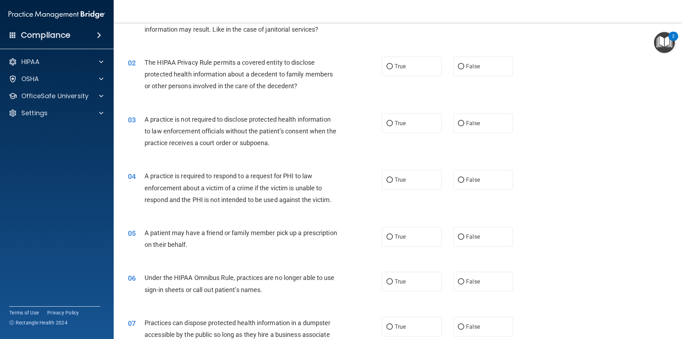
scroll to position [0, 0]
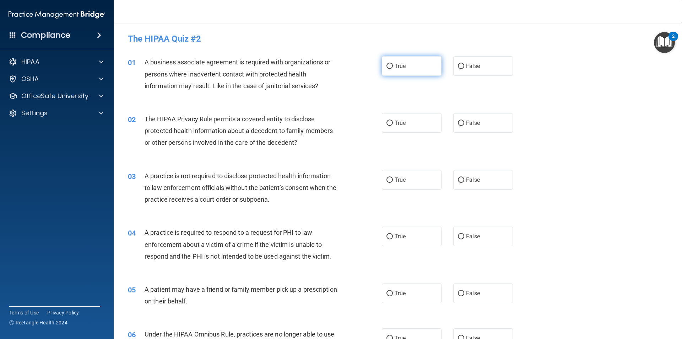
click at [416, 72] on label "True" at bounding box center [412, 66] width 60 height 20
click at [393, 69] on input "True" at bounding box center [390, 66] width 6 height 5
radio input "true"
click at [414, 129] on label "True" at bounding box center [412, 123] width 60 height 20
click at [393, 126] on input "True" at bounding box center [390, 122] width 6 height 5
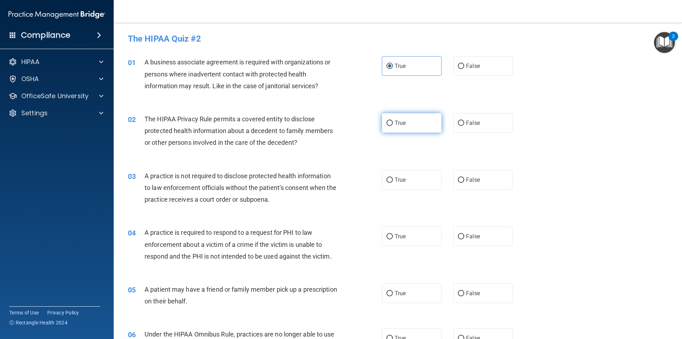
radio input "true"
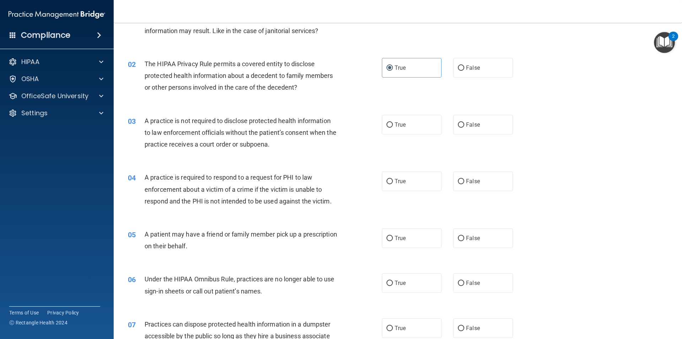
scroll to position [71, 0]
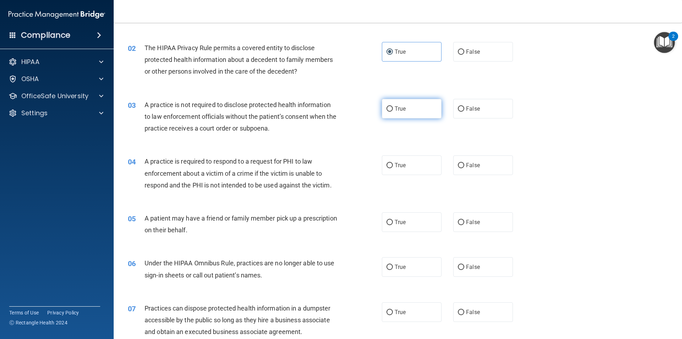
click at [412, 105] on label "True" at bounding box center [412, 109] width 60 height 20
click at [393, 106] on input "True" at bounding box center [390, 108] width 6 height 5
radio input "true"
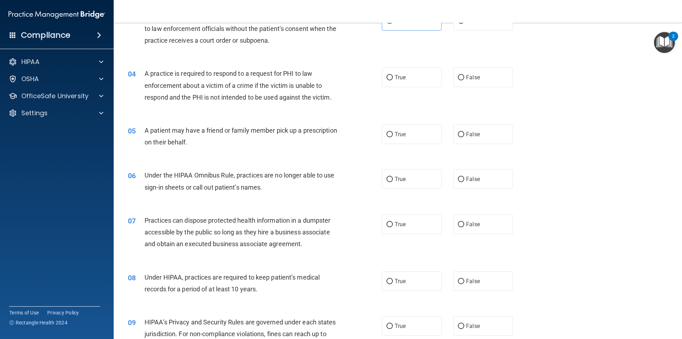
scroll to position [178, 0]
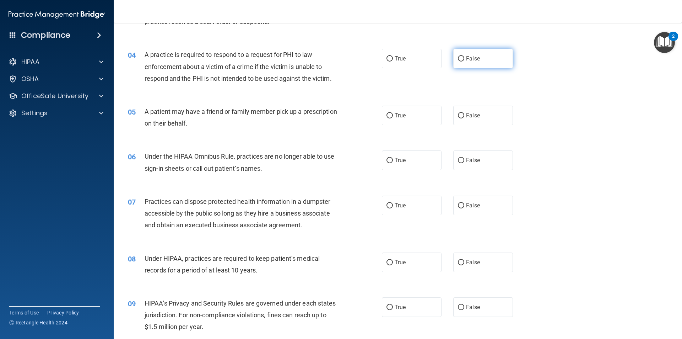
click at [484, 60] on label "False" at bounding box center [483, 59] width 60 height 20
click at [464, 60] on input "False" at bounding box center [461, 58] width 6 height 5
radio input "true"
